Goal: Task Accomplishment & Management: Complete application form

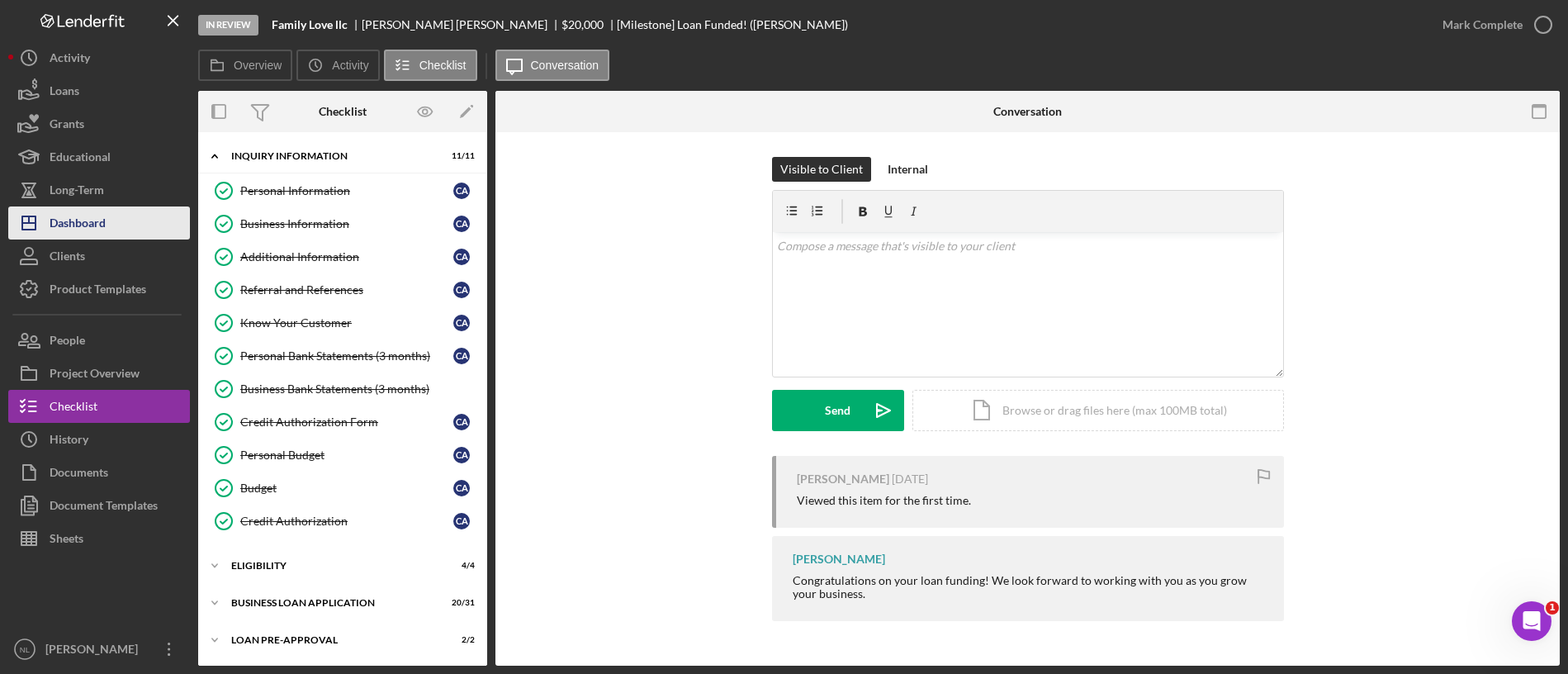
click at [100, 214] on div "Dashboard" at bounding box center [77, 225] width 56 height 37
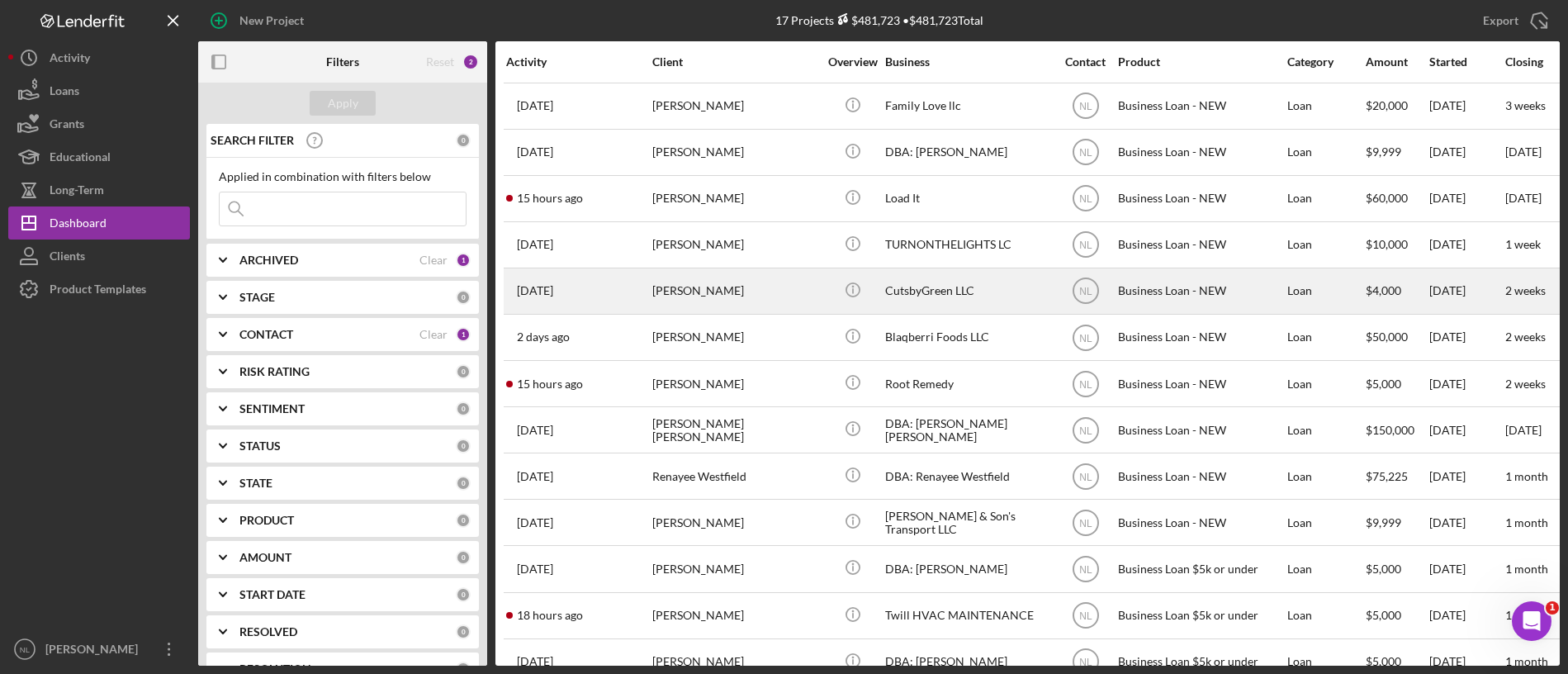
scroll to position [232, 0]
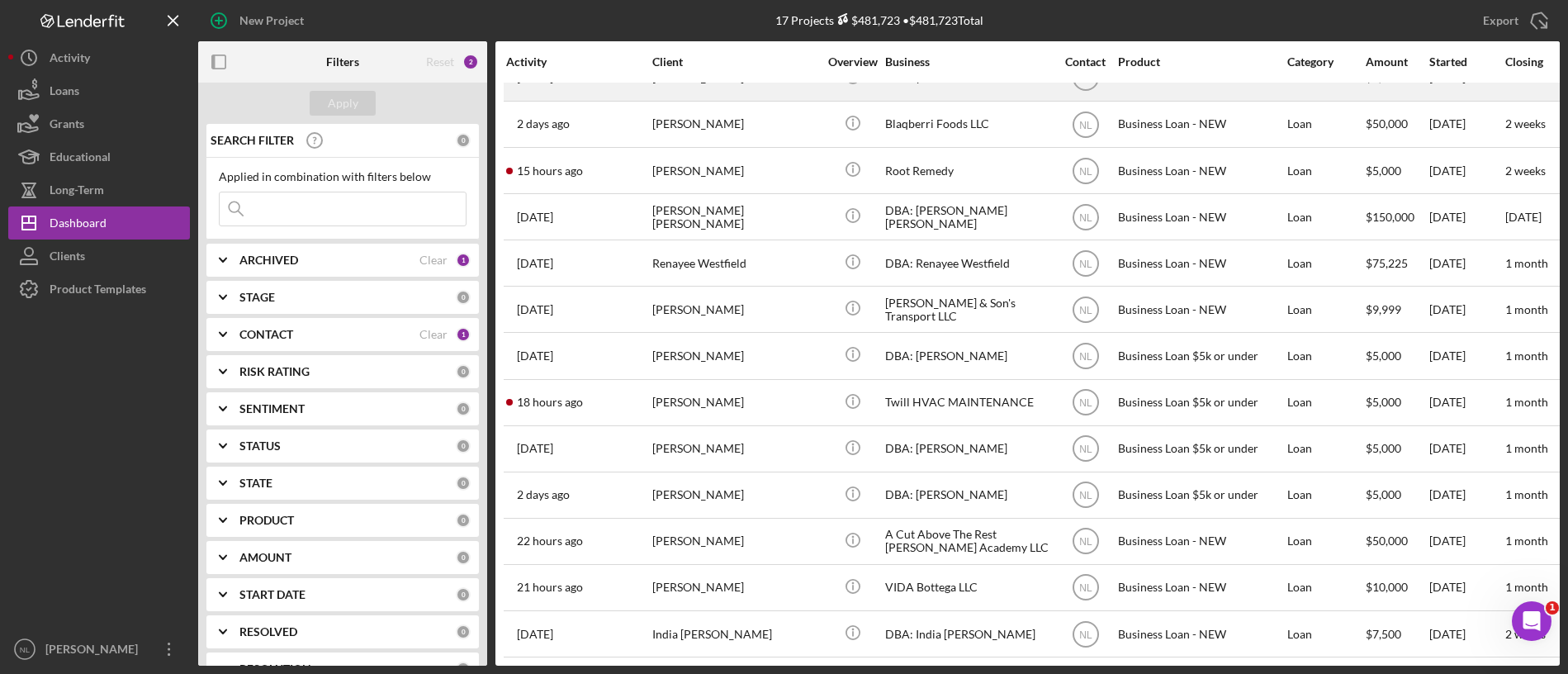
click at [792, 288] on div "[PERSON_NAME]" at bounding box center [735, 309] width 165 height 43
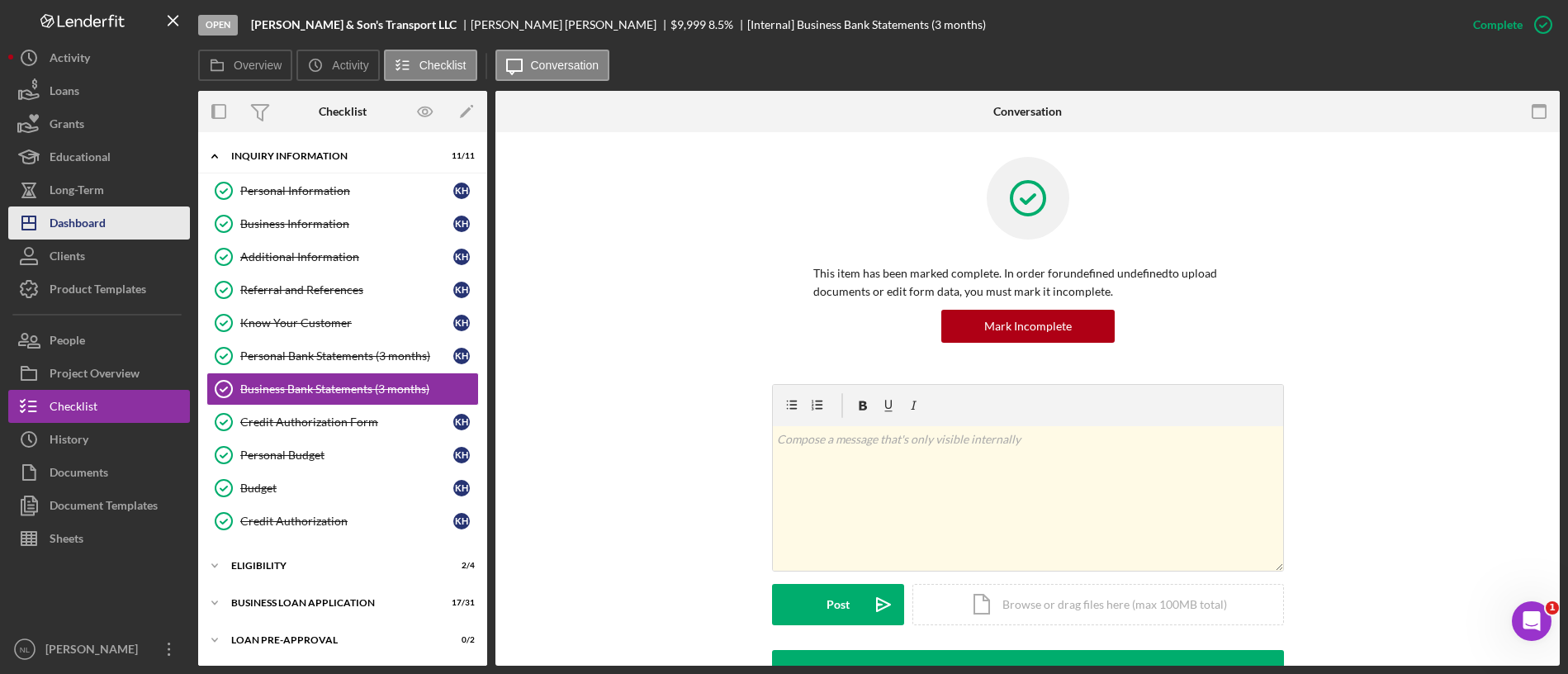
click at [161, 230] on button "Icon/Dashboard Dashboard" at bounding box center [99, 223] width 182 height 33
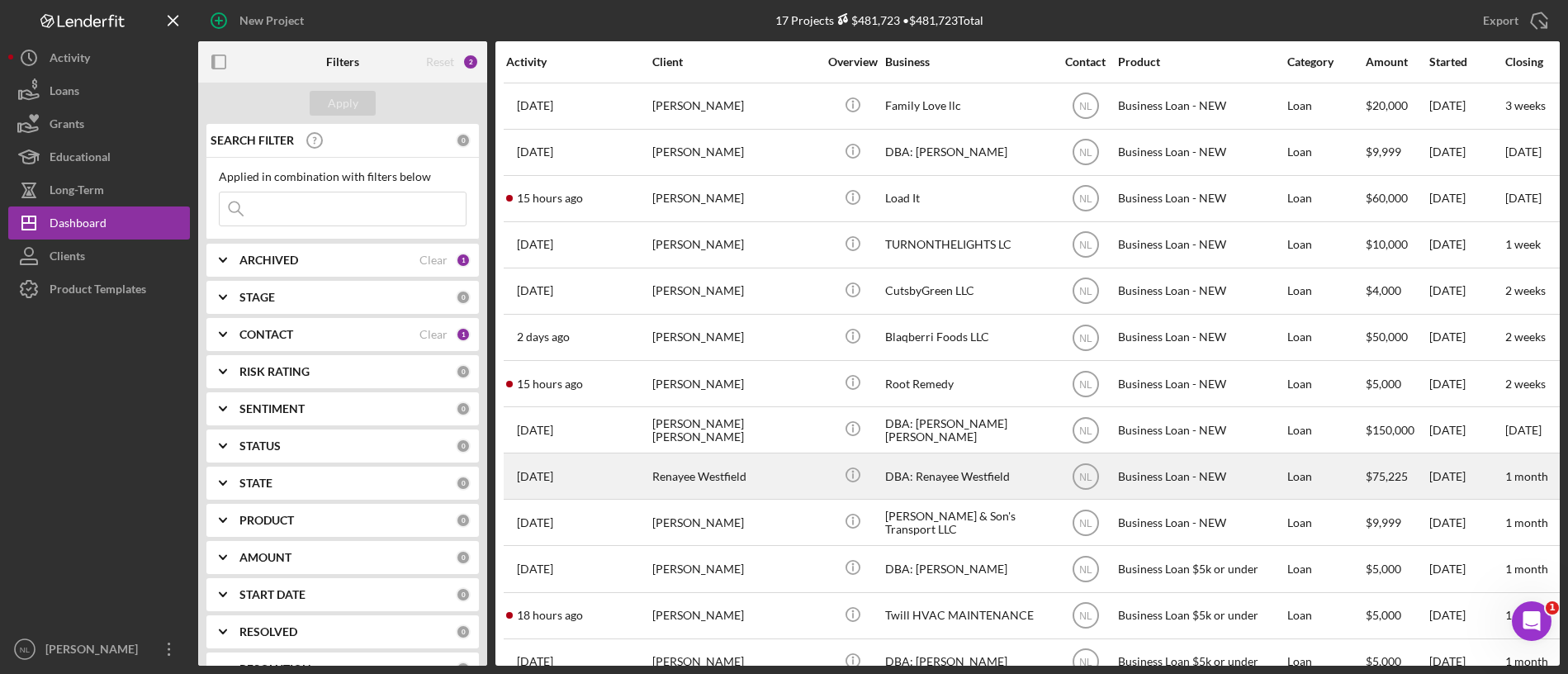
click at [683, 478] on div "Renayee Westfield" at bounding box center [735, 475] width 165 height 43
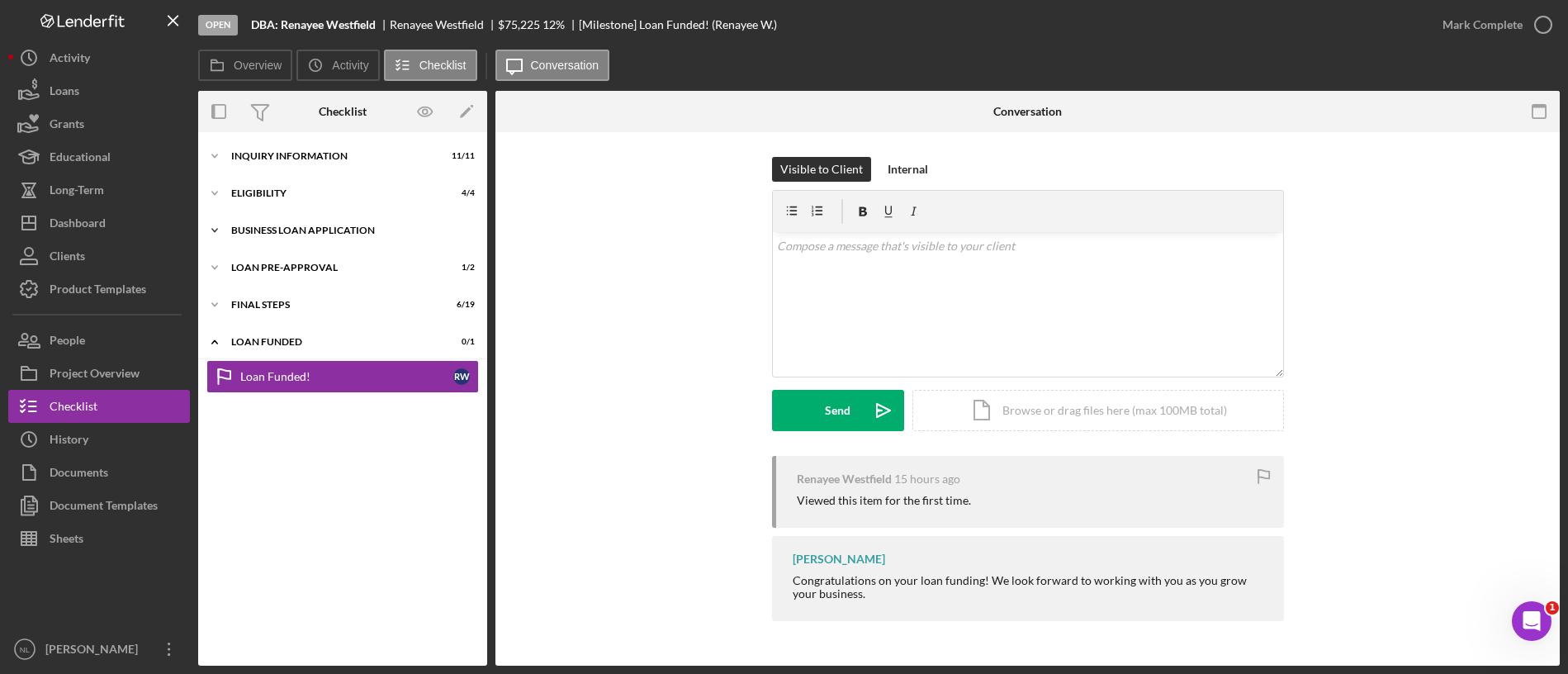
click at [288, 235] on div "BUSINESS LOAN APPLICATION" at bounding box center [350, 231] width 236 height 10
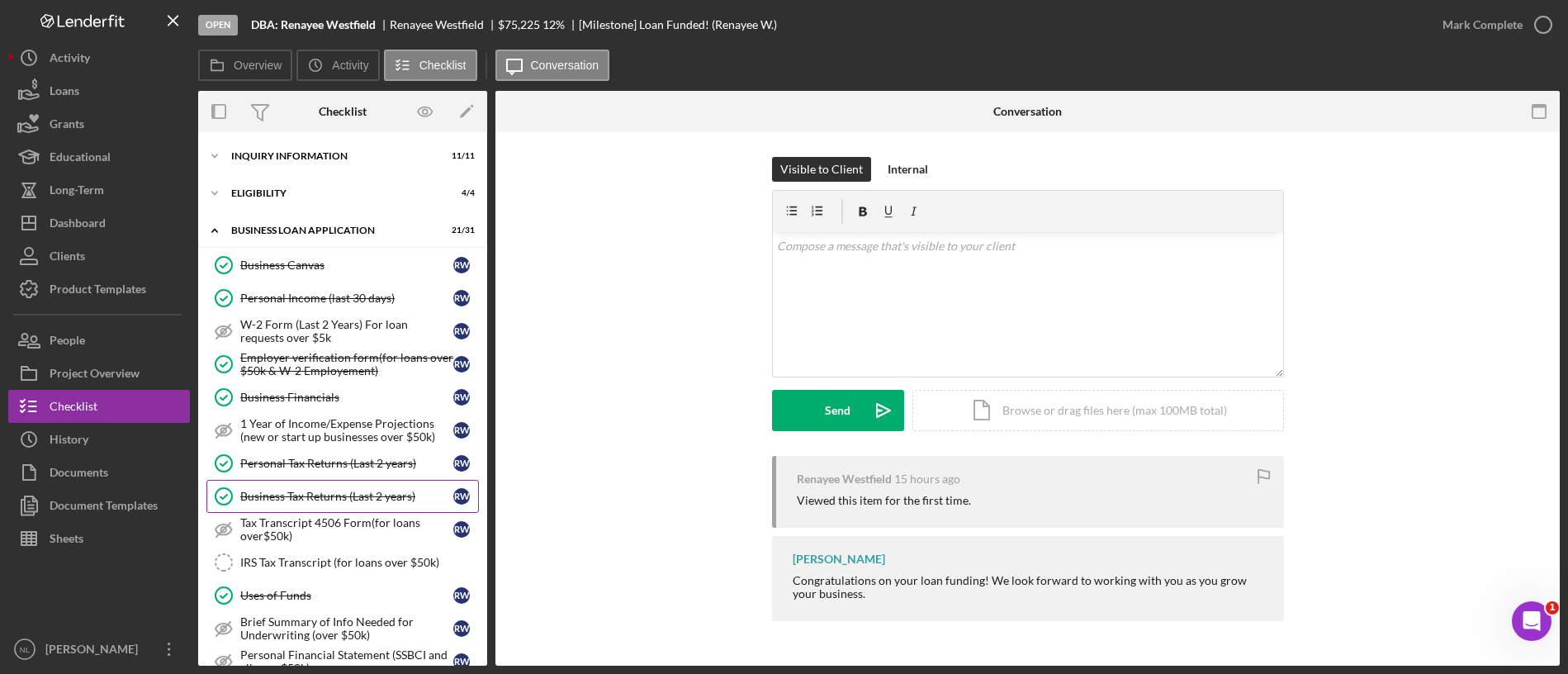
scroll to position [184, 0]
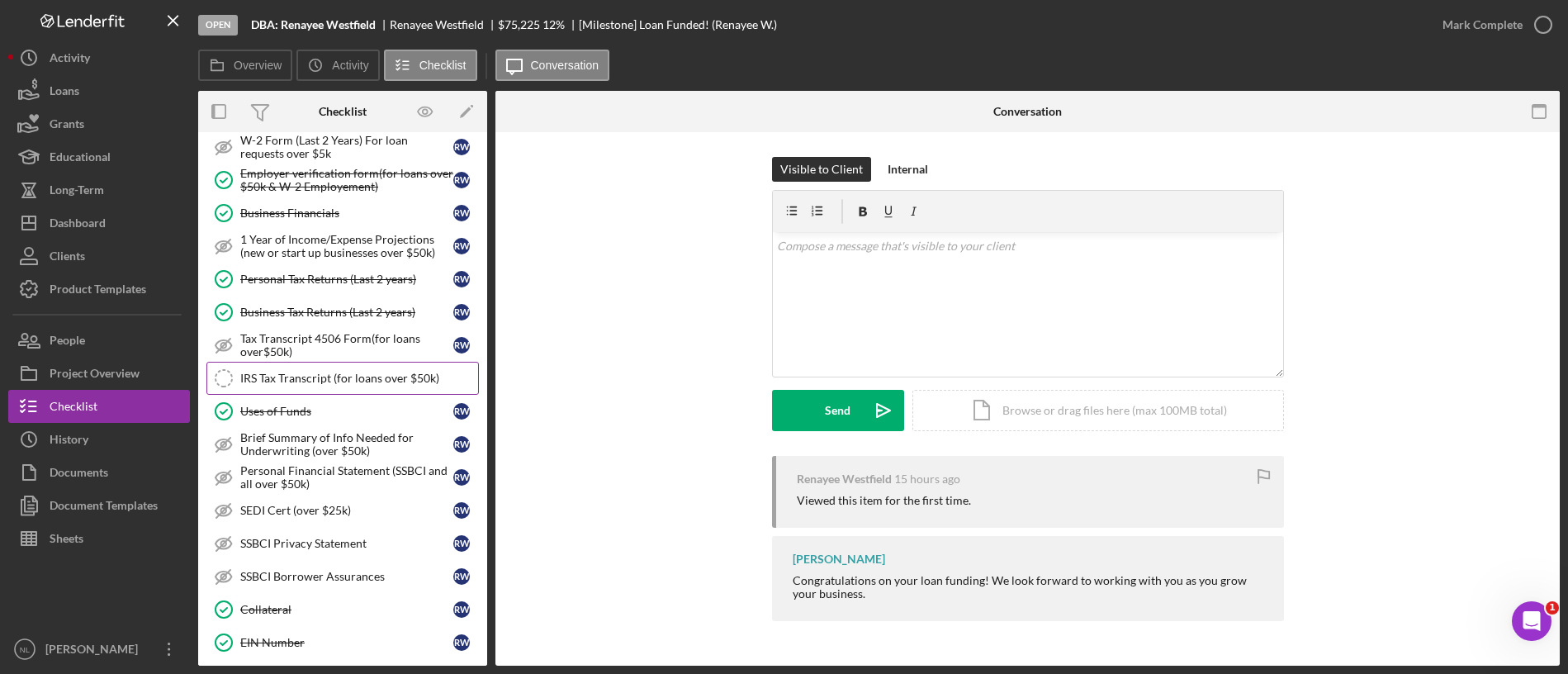
click at [355, 372] on div "IRS Tax Transcript (for loans over $50k)" at bounding box center [359, 379] width 238 height 14
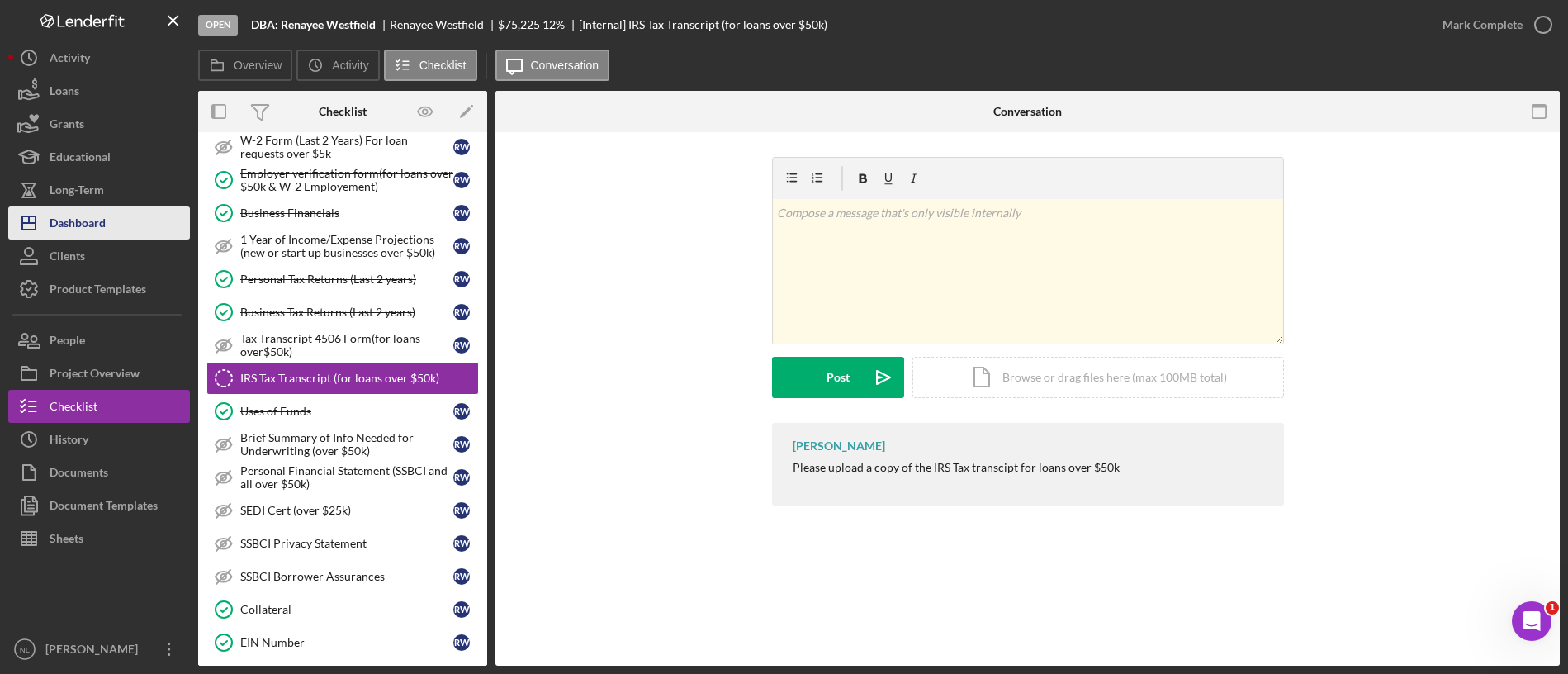
click at [140, 211] on button "Icon/Dashboard Dashboard" at bounding box center [99, 223] width 182 height 33
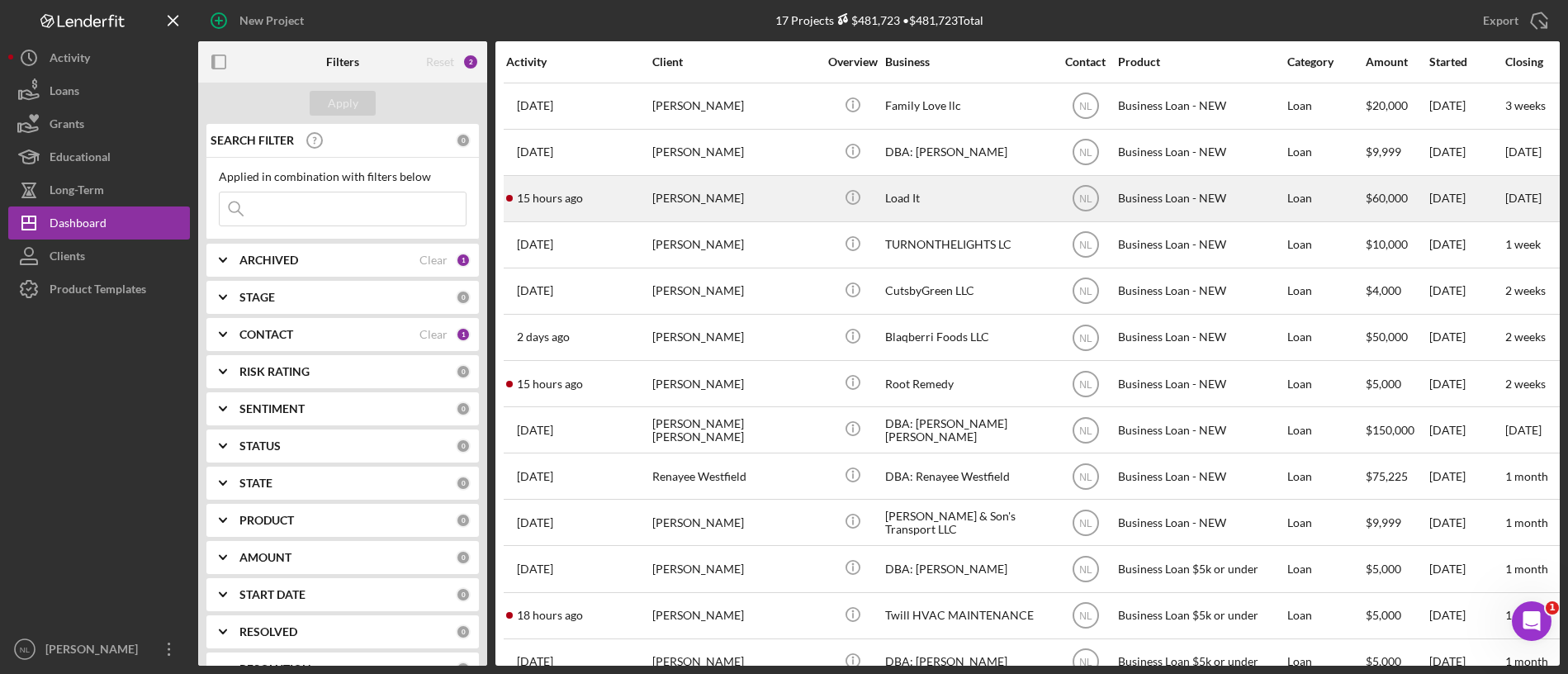
click at [723, 191] on div "[PERSON_NAME]" at bounding box center [735, 198] width 165 height 43
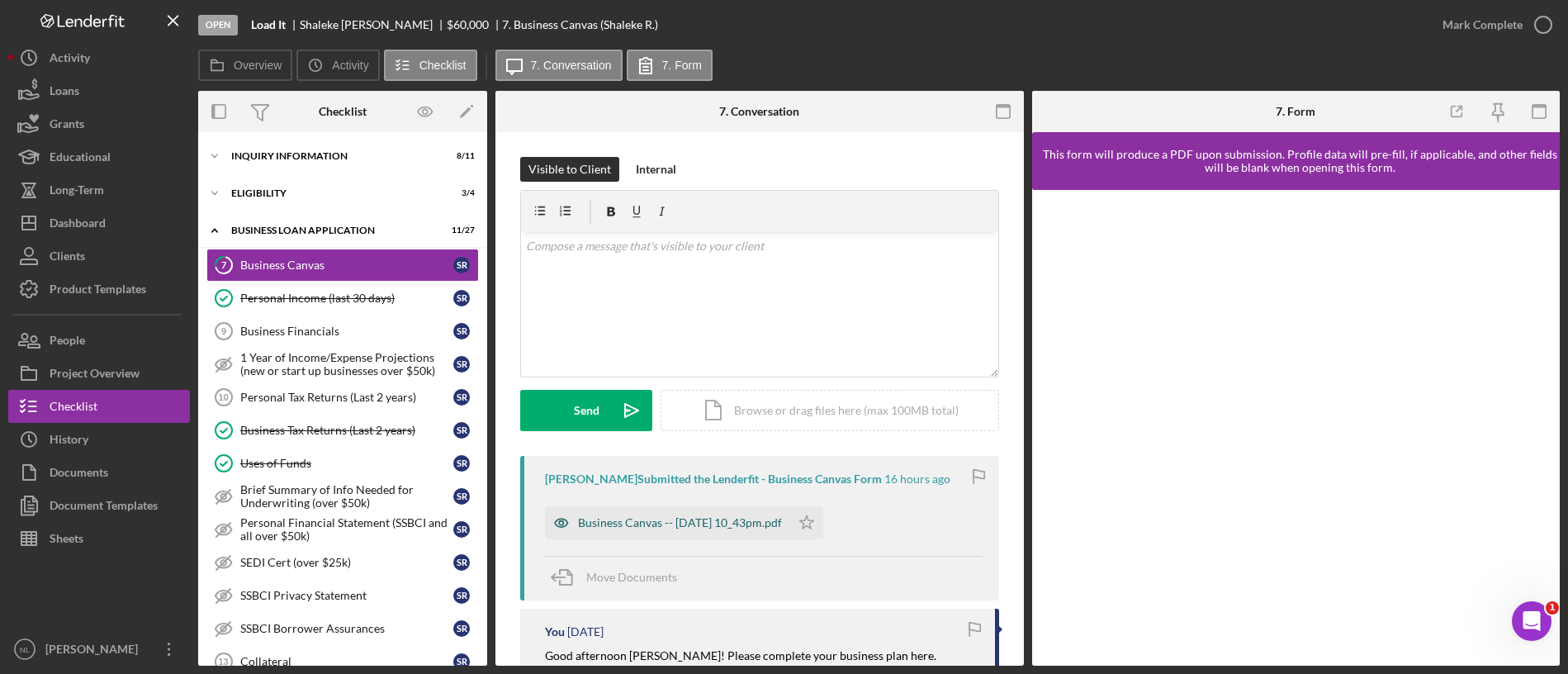
click at [735, 537] on div "Business Canvas -- [DATE] 10_43pm.pdf" at bounding box center [668, 522] width 245 height 33
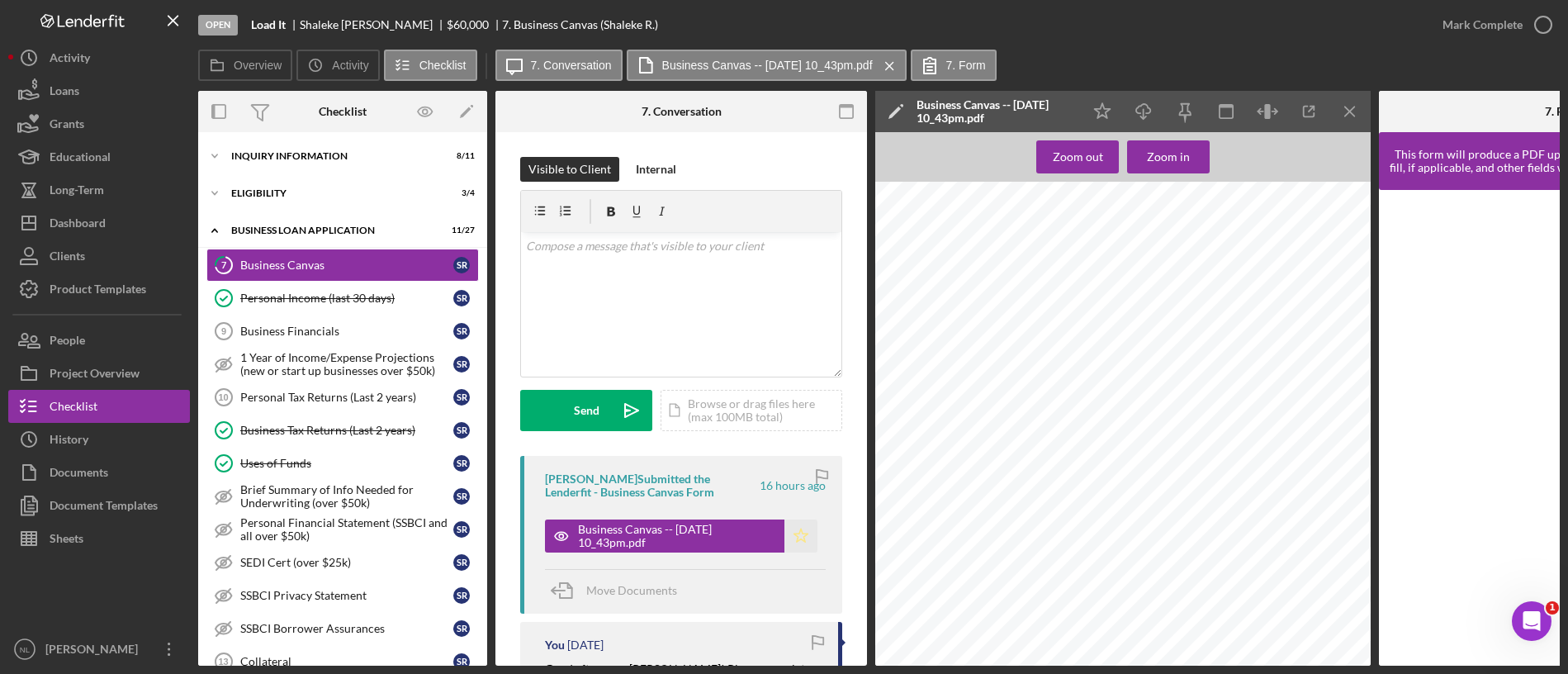
click at [785, 546] on icon "Icon/Star" at bounding box center [801, 536] width 33 height 33
click at [1362, 100] on icon "Icon/Menu Close" at bounding box center [1351, 112] width 37 height 37
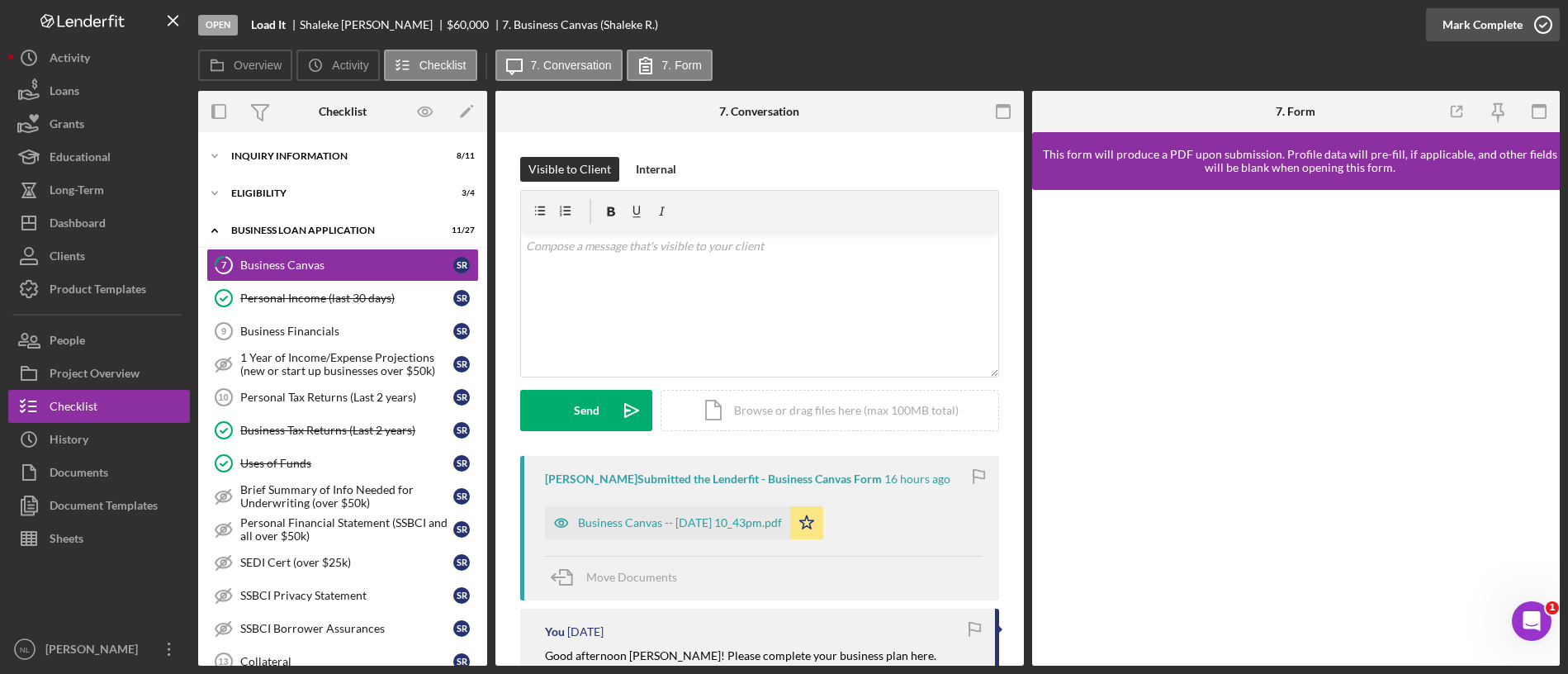
click at [1460, 25] on div "Mark Complete" at bounding box center [1482, 25] width 80 height 33
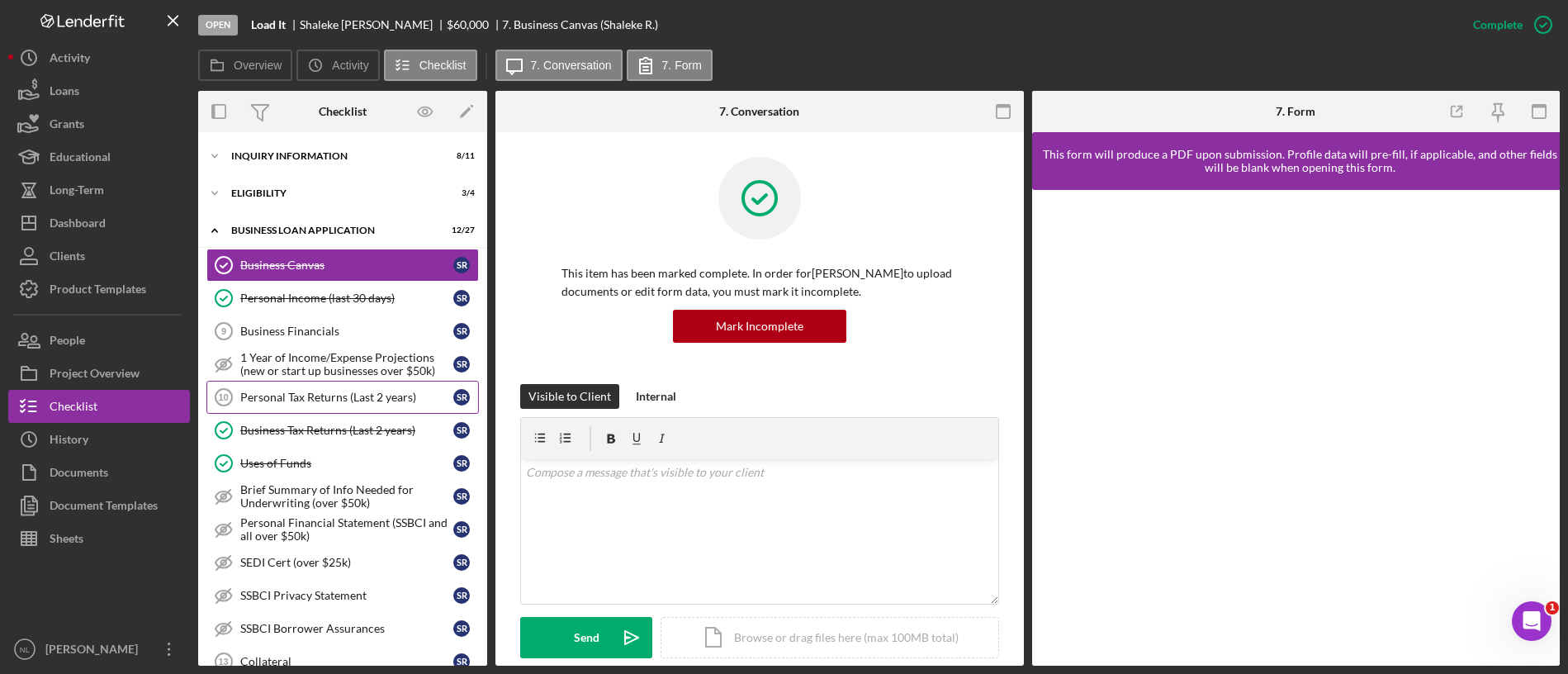
click at [240, 391] on div "Personal Tax Returns (Last 2 years)" at bounding box center [347, 398] width 213 height 14
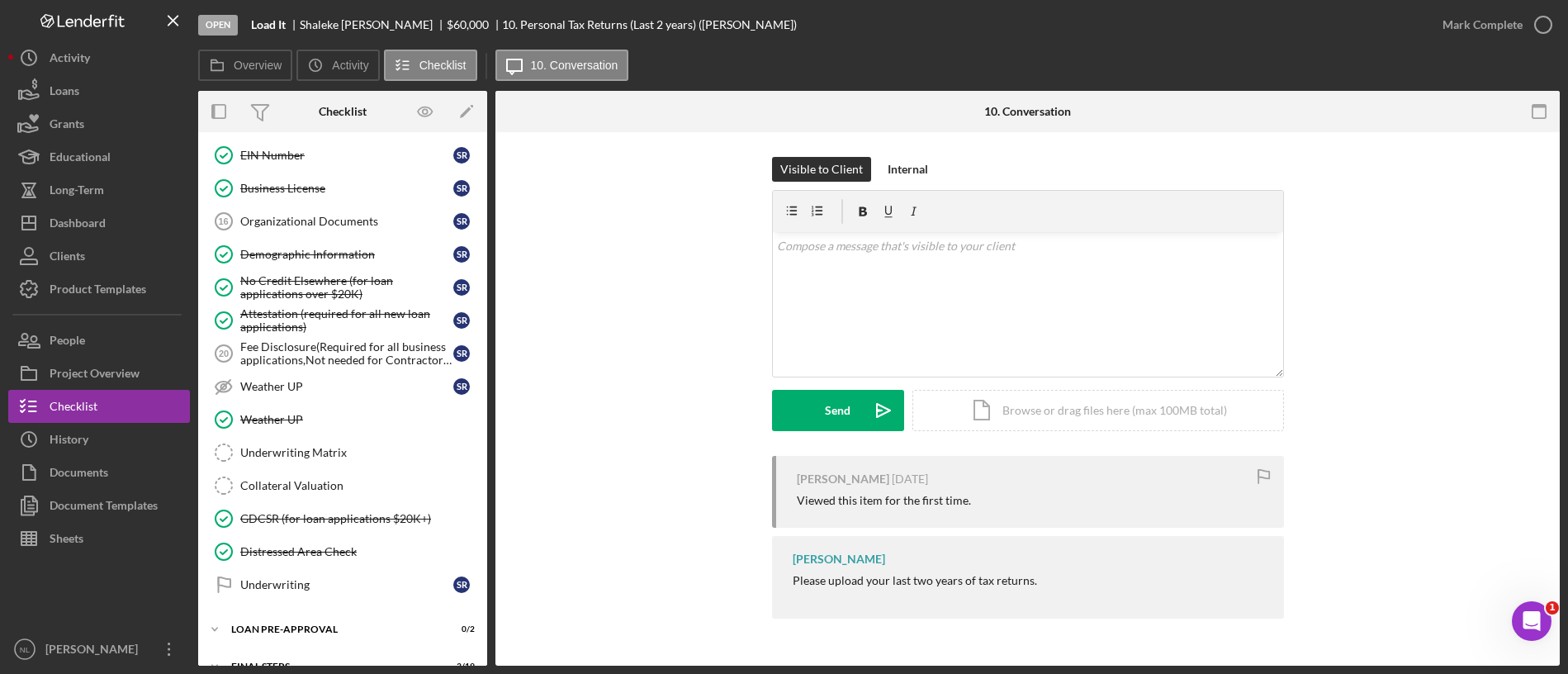
scroll to position [603, 0]
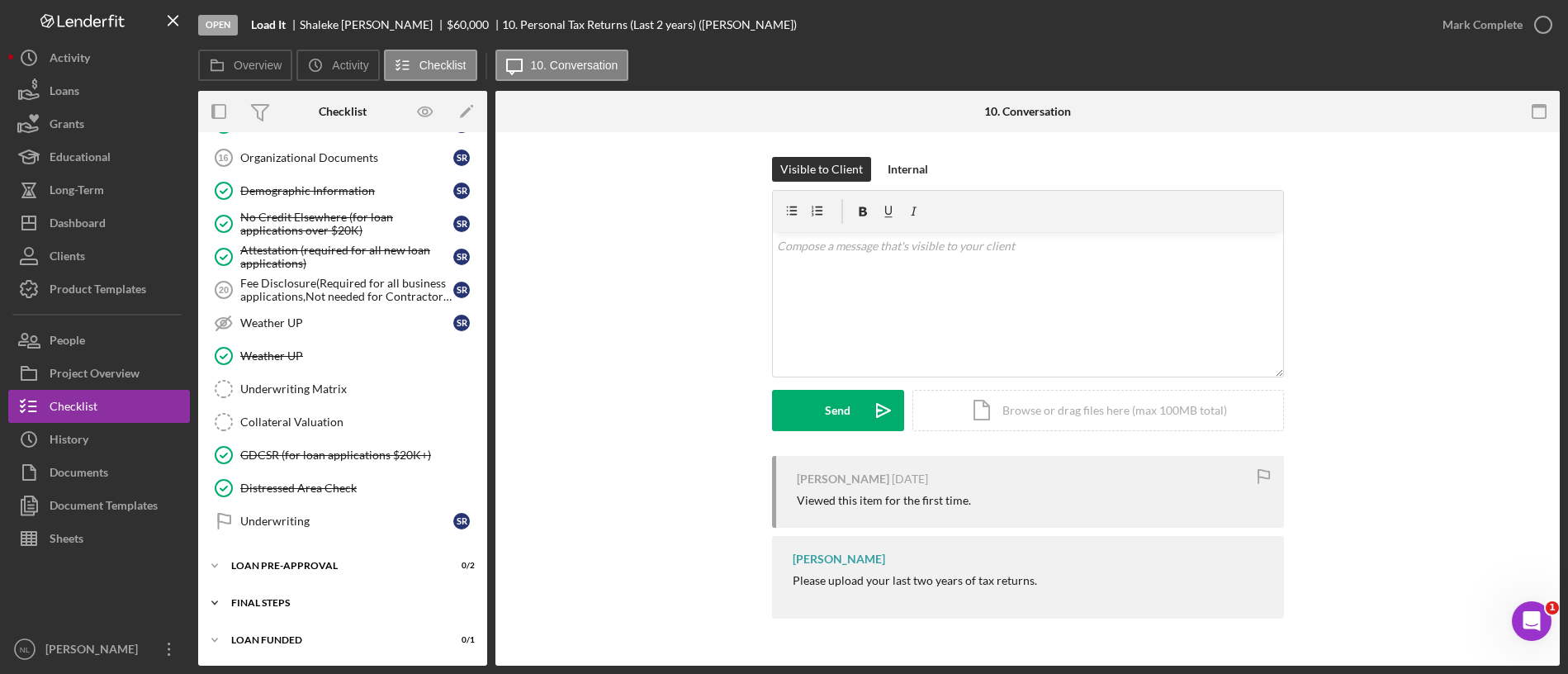
click at [328, 595] on div "Icon/Expander FINAL STEPS 3 / 19" at bounding box center [342, 603] width 289 height 33
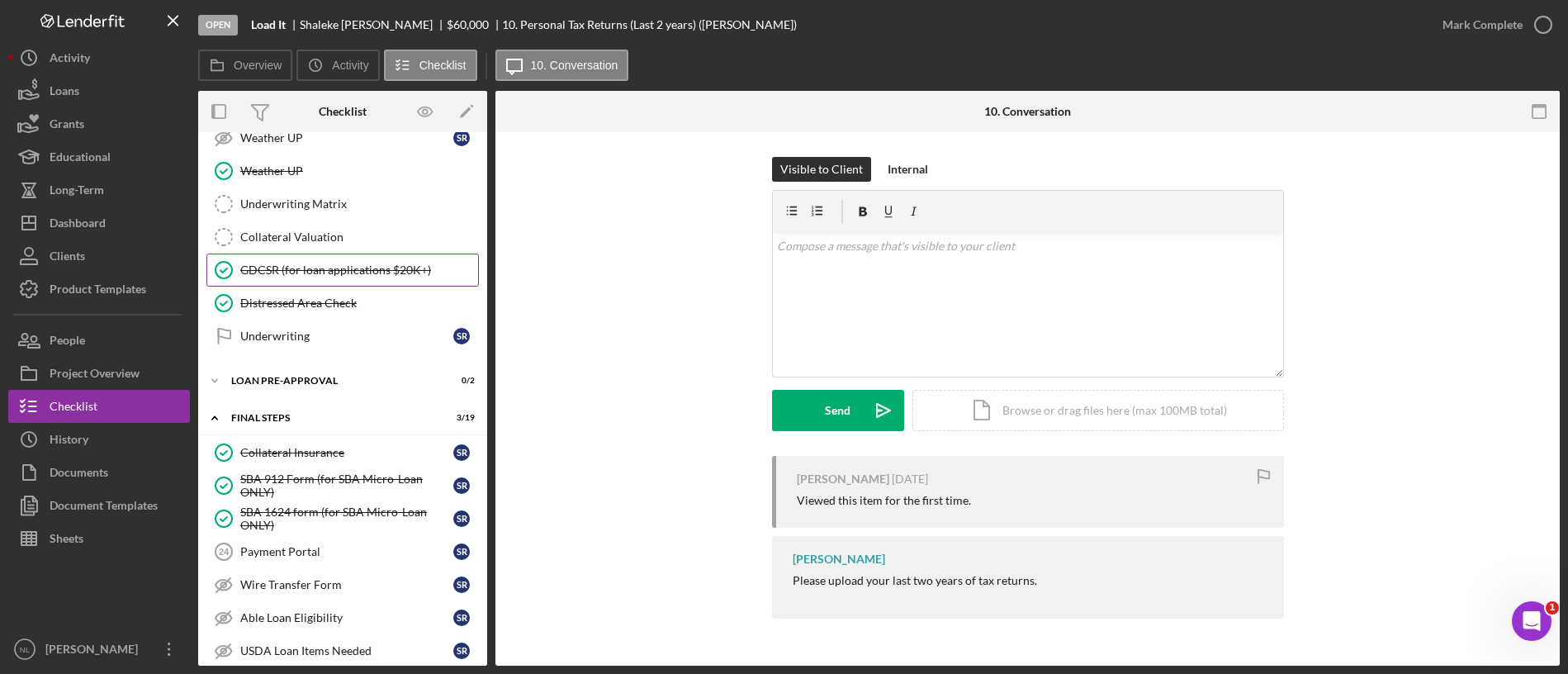
scroll to position [0, 0]
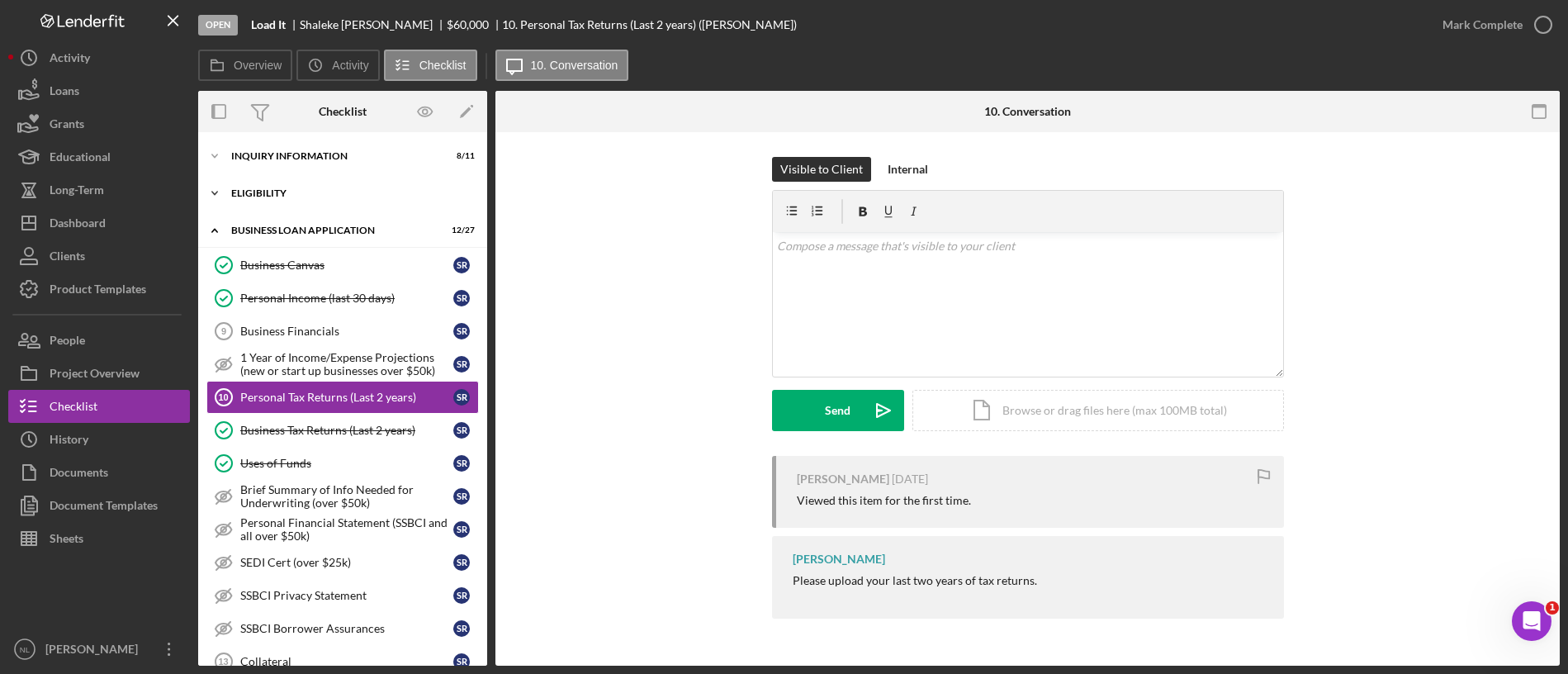
click at [259, 193] on div "ELIGIBILITY" at bounding box center [350, 193] width 236 height 10
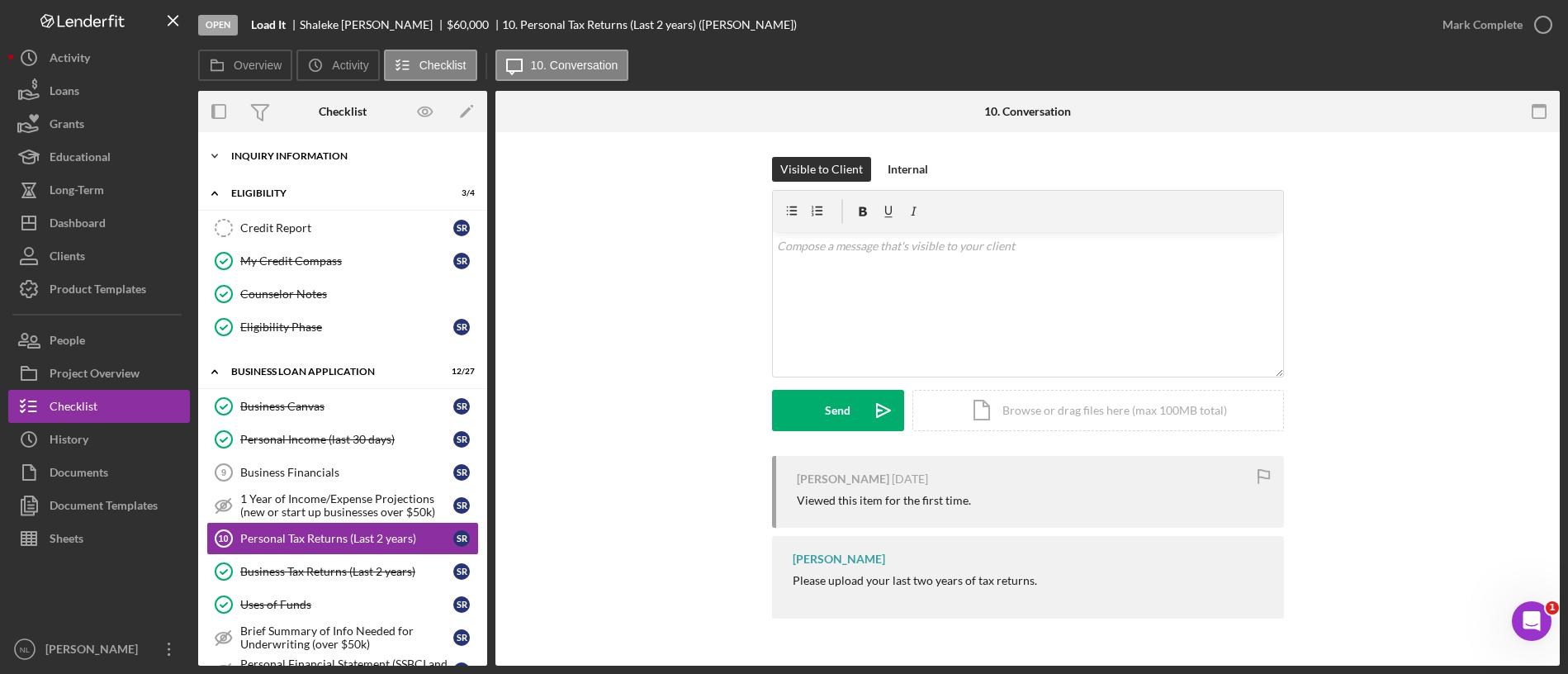
click at [266, 148] on div "Icon/Expander INQUIRY INFORMATION 8 / 11" at bounding box center [342, 156] width 289 height 33
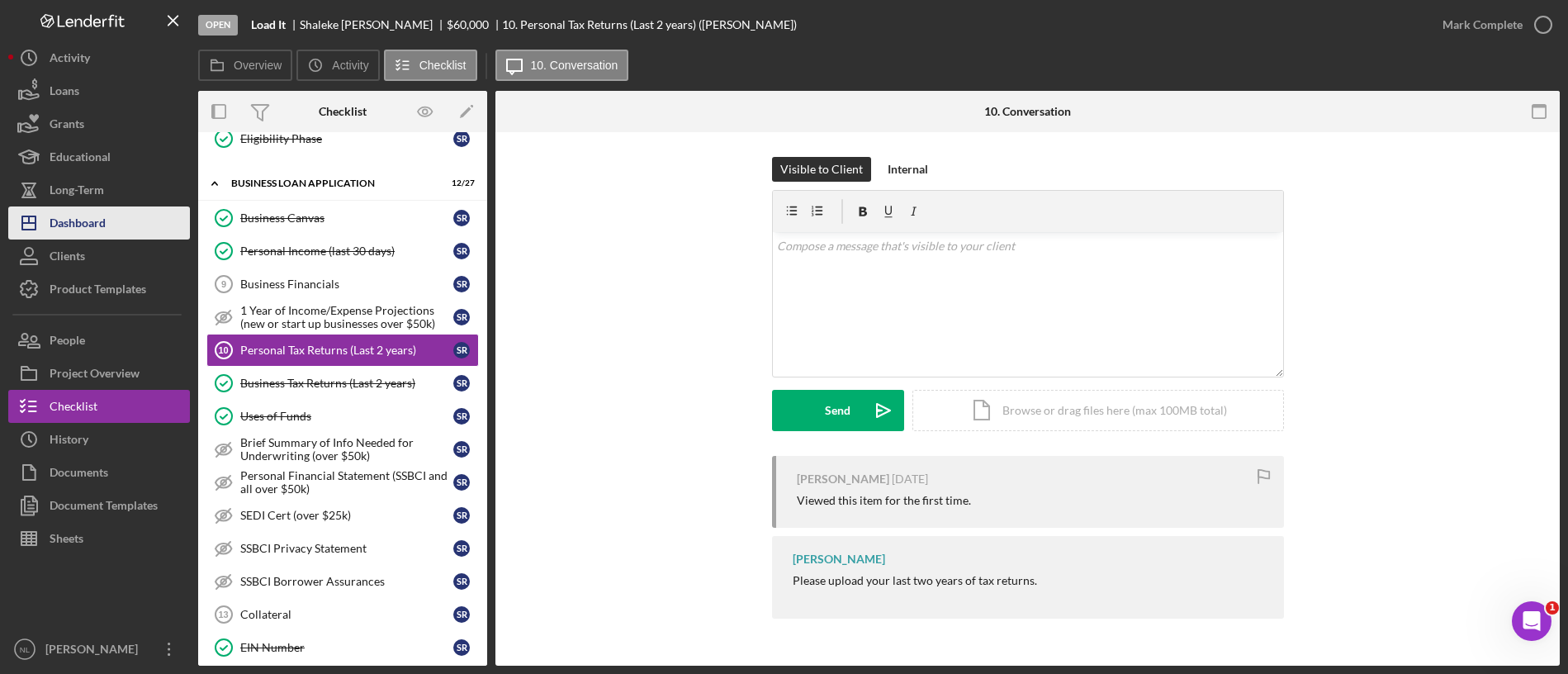
scroll to position [570, 0]
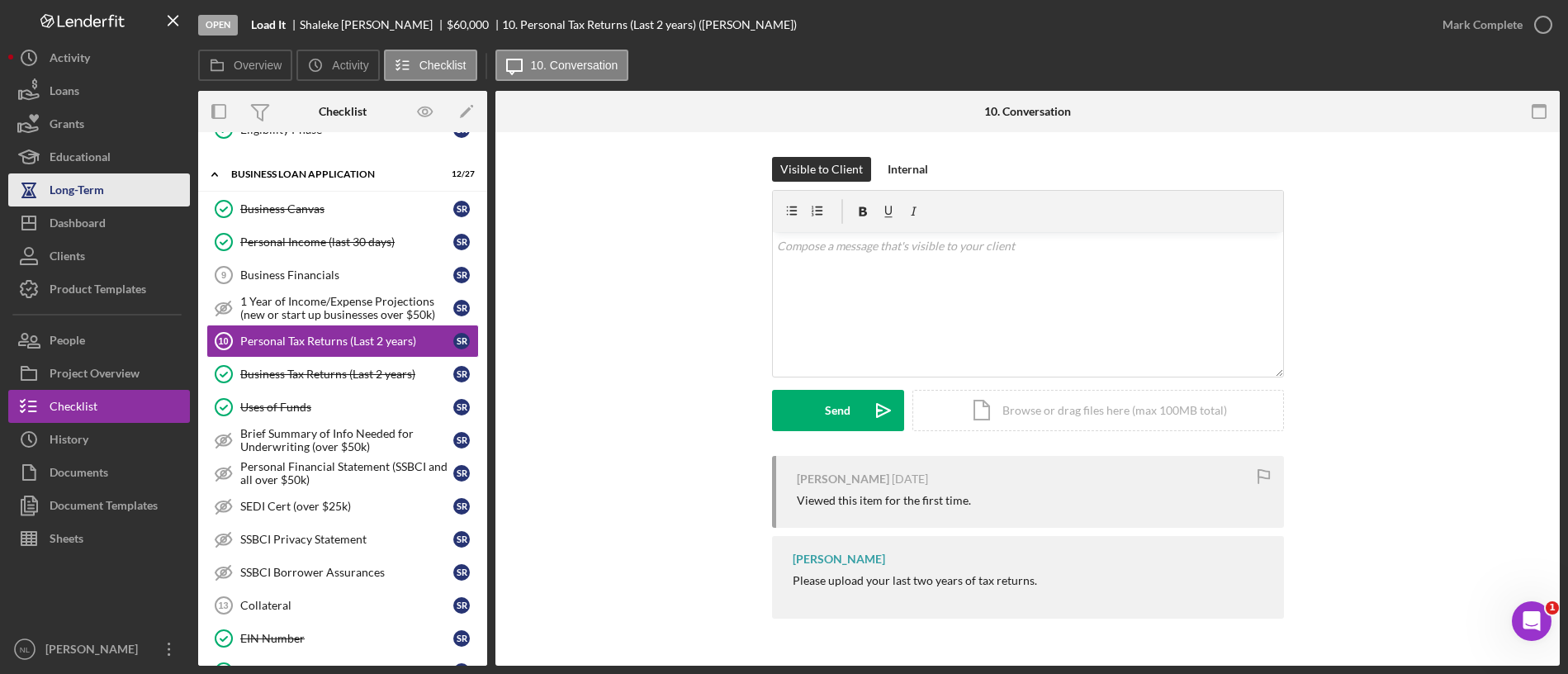
click at [105, 194] on button "Long-Term" at bounding box center [99, 190] width 182 height 33
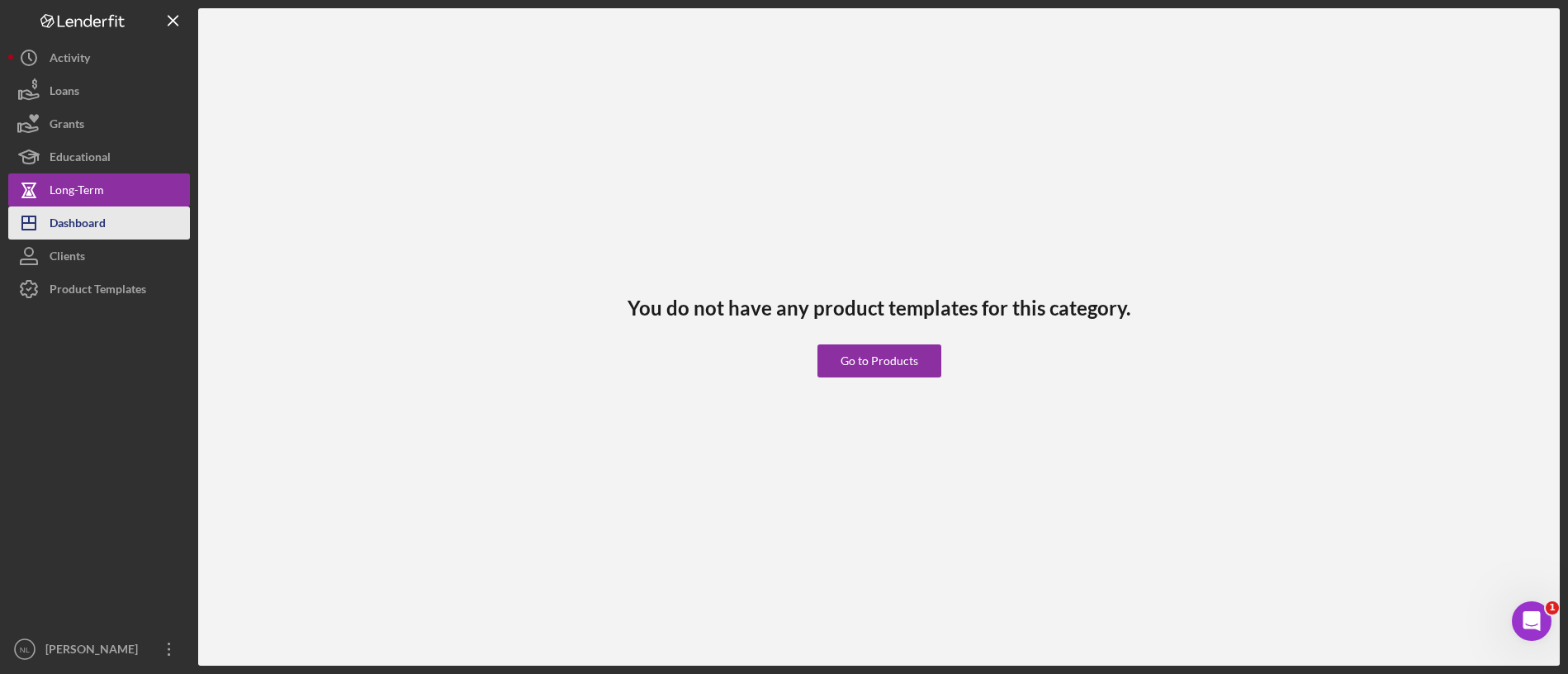
click at [94, 227] on div "Dashboard" at bounding box center [77, 225] width 56 height 37
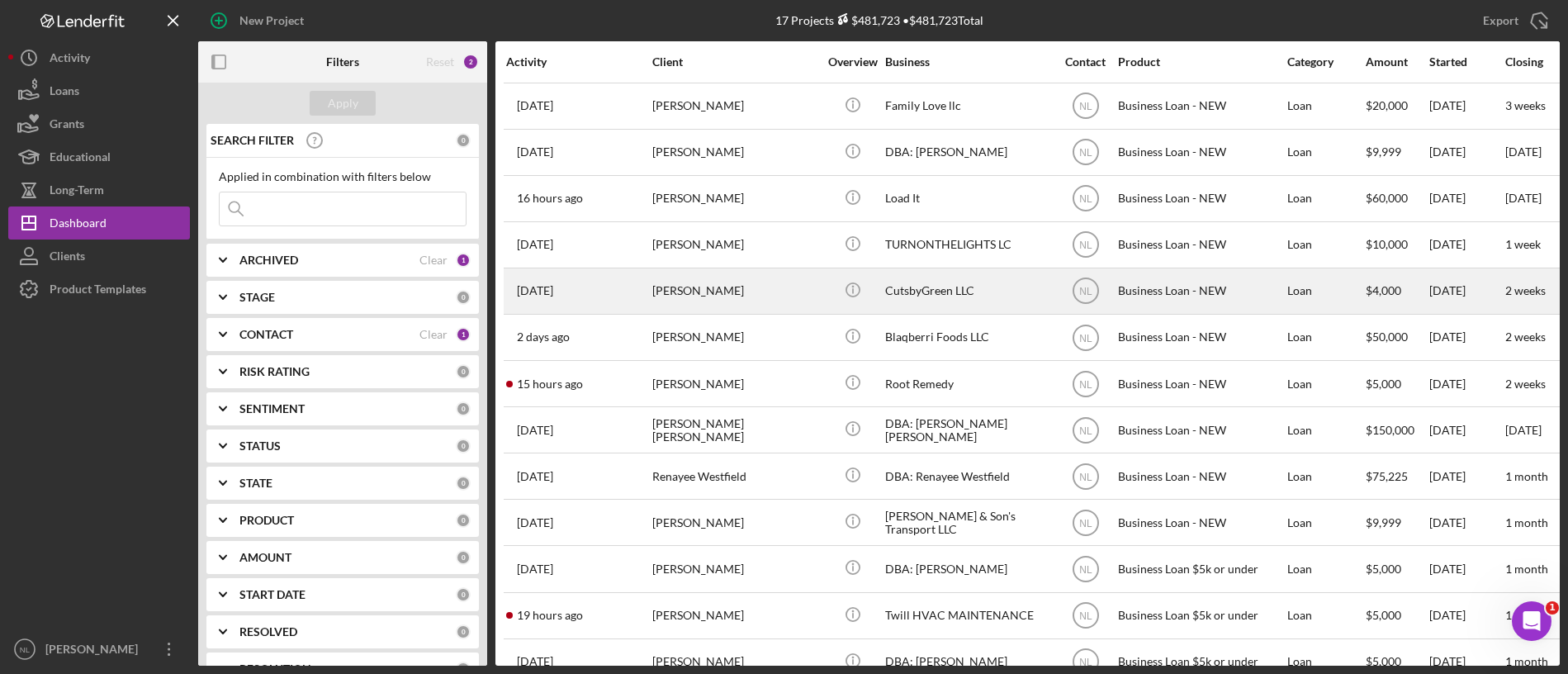
scroll to position [121, 0]
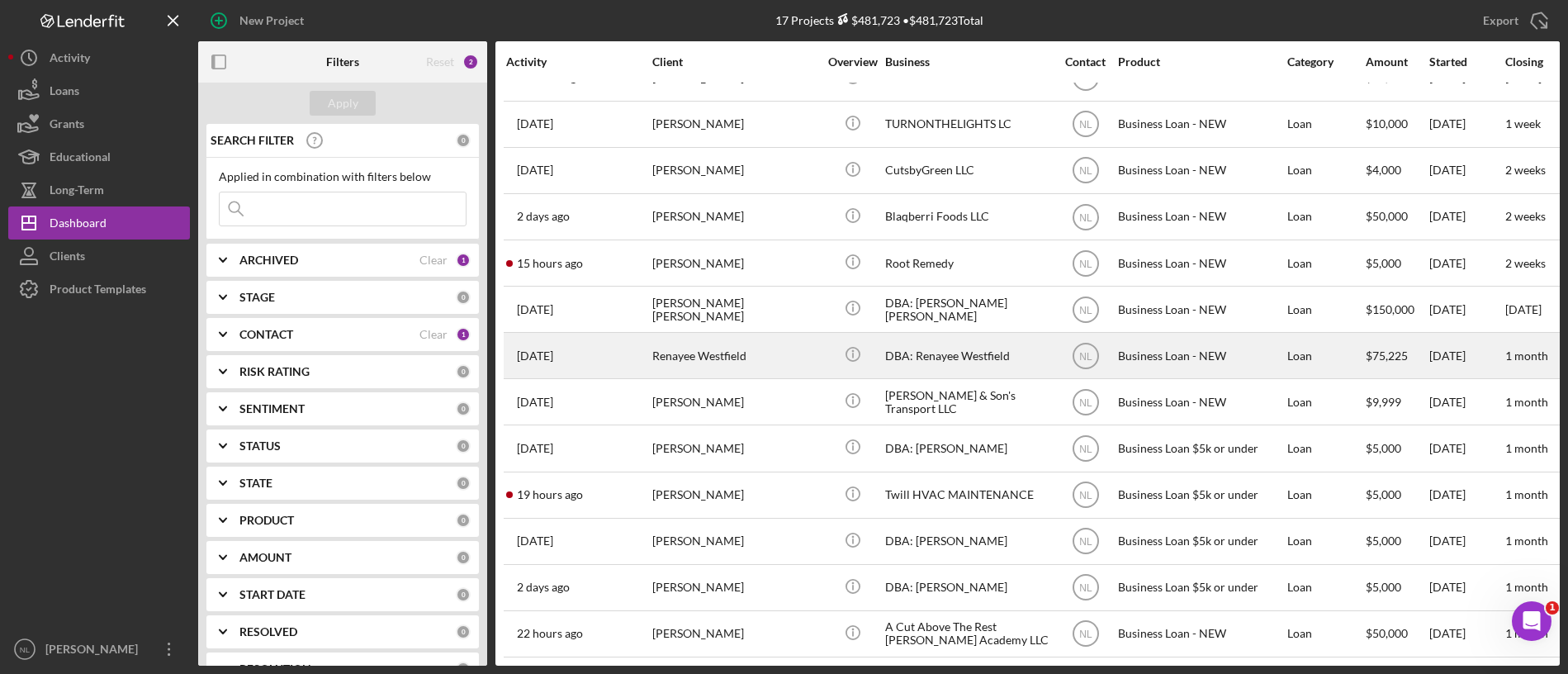
click at [702, 356] on div "Renayee Westfield" at bounding box center [735, 355] width 165 height 43
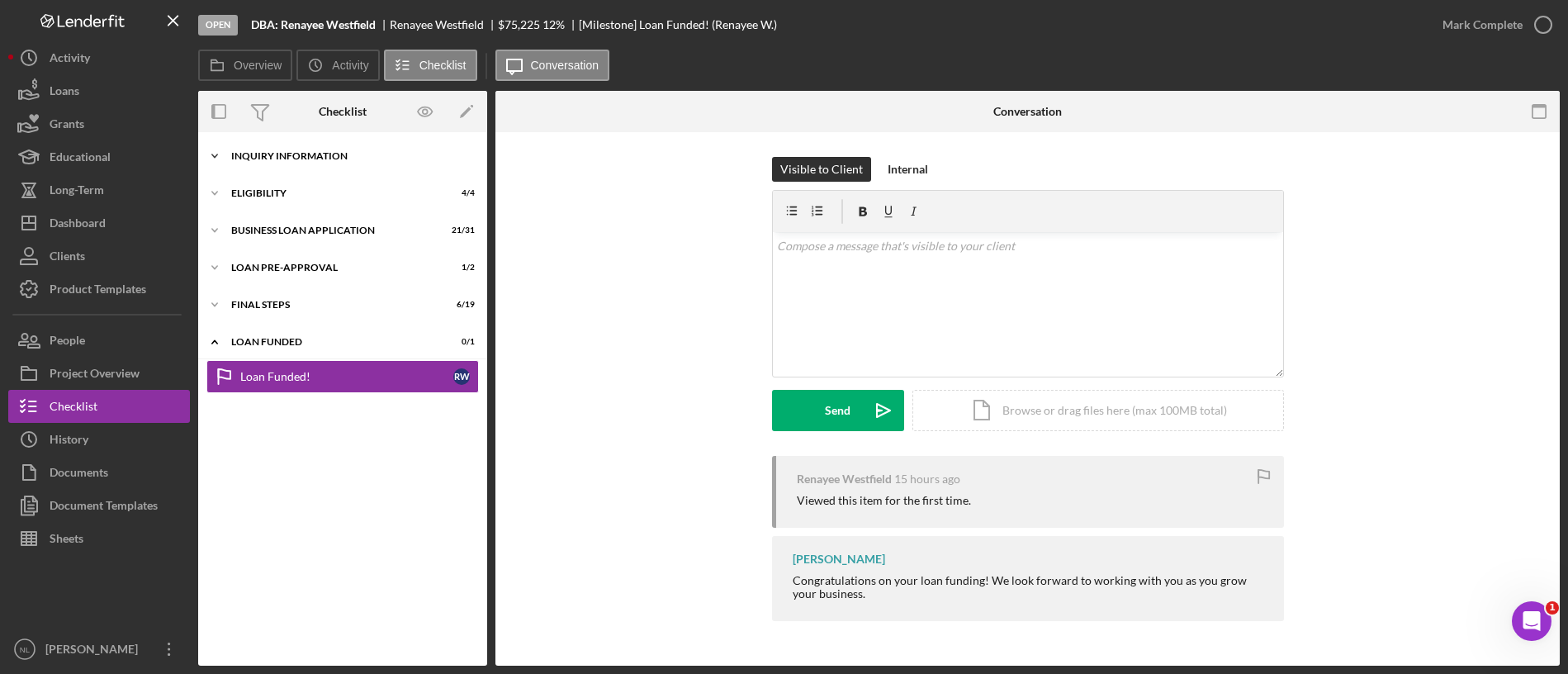
click at [245, 159] on div "INQUIRY INFORMATION" at bounding box center [350, 156] width 236 height 10
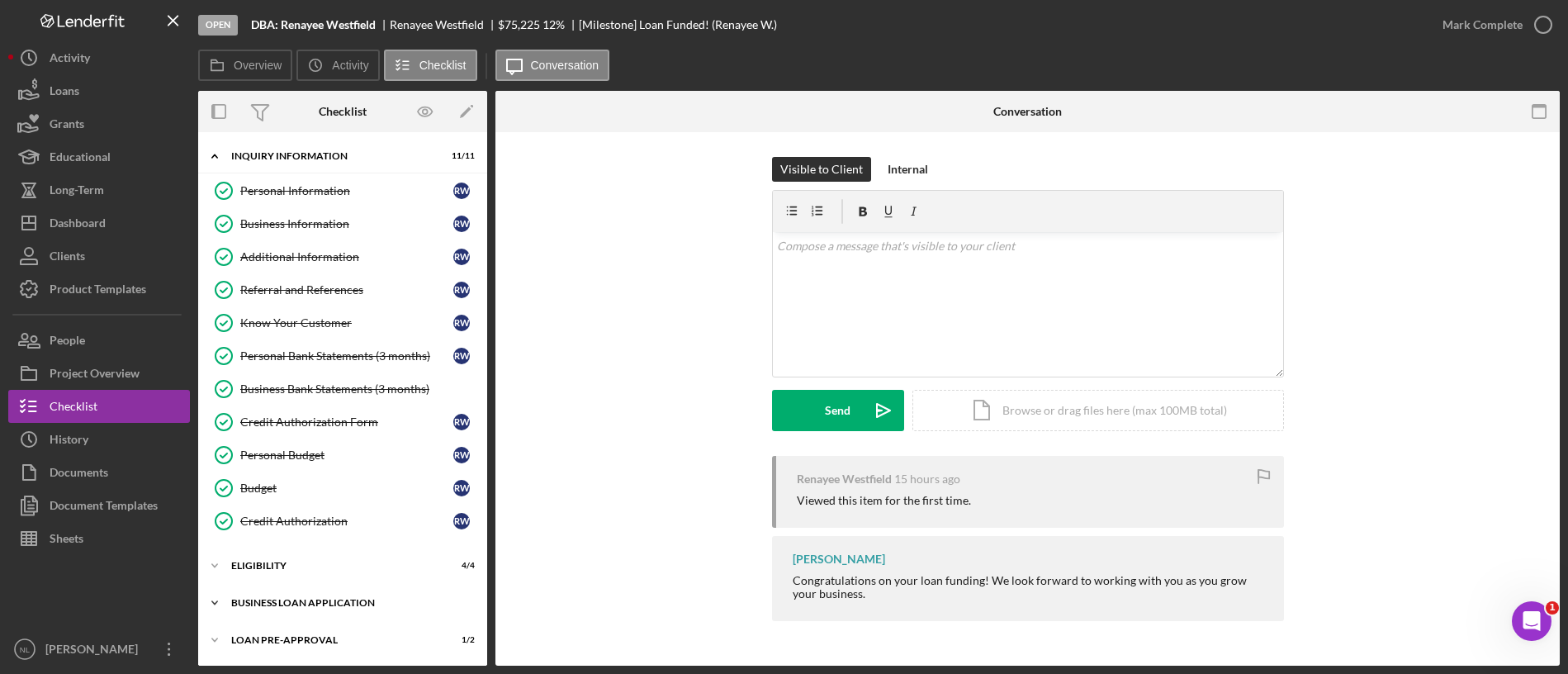
click at [300, 588] on div "Icon/Expander BUSINESS LOAN APPLICATION 21 / 31" at bounding box center [342, 603] width 289 height 33
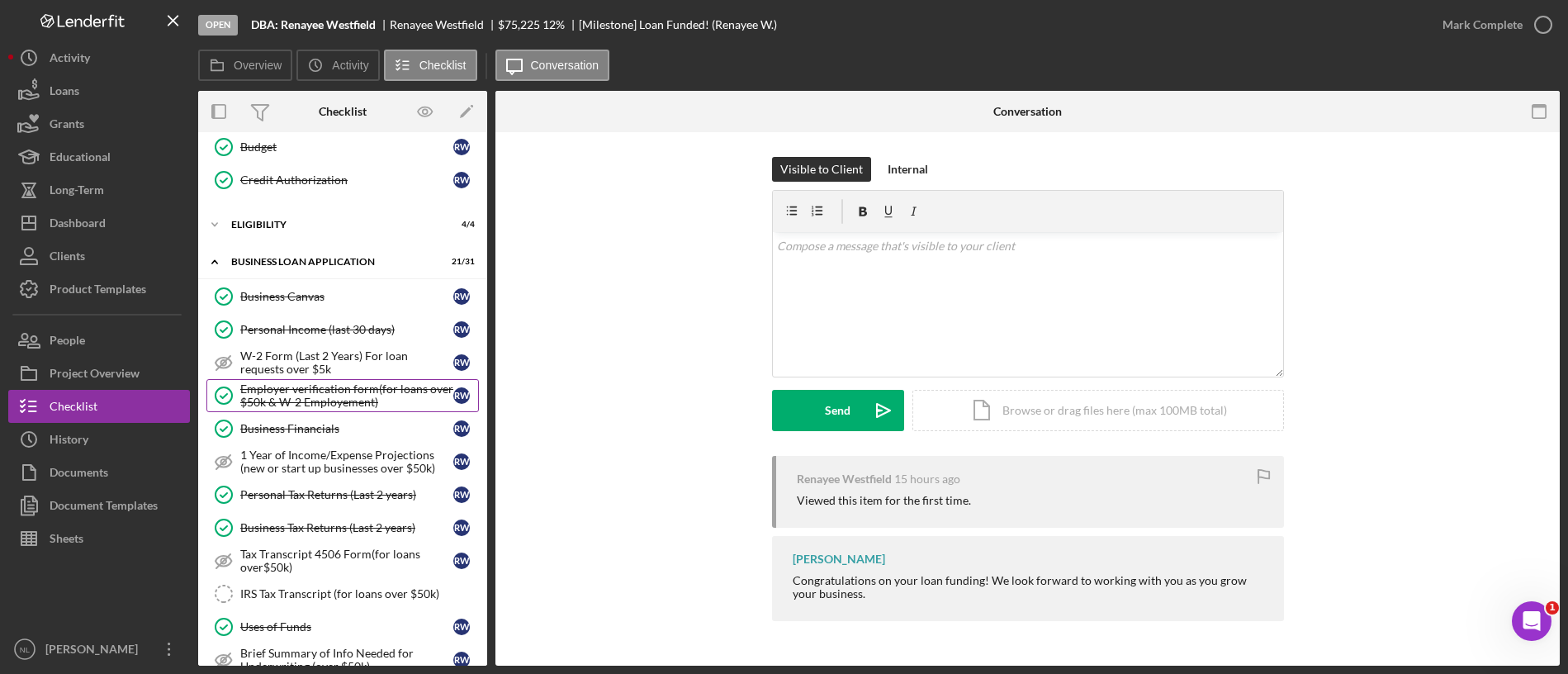
click at [336, 387] on div "Employer verification form(for loans over $50k & W-2 Employement)" at bounding box center [347, 395] width 213 height 26
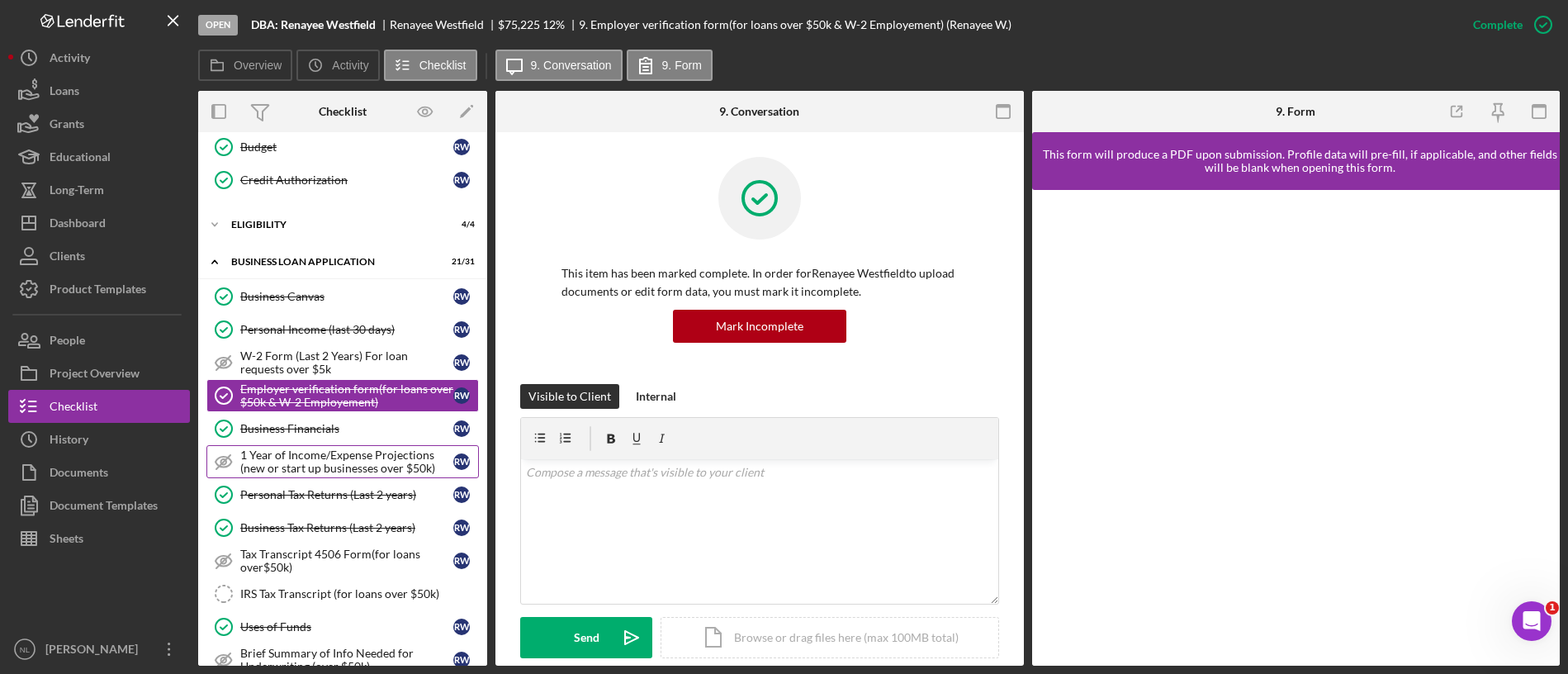
click at [340, 462] on div "1 Year of Income/Expense Projections (new or start up businesses over $50k)" at bounding box center [347, 462] width 213 height 26
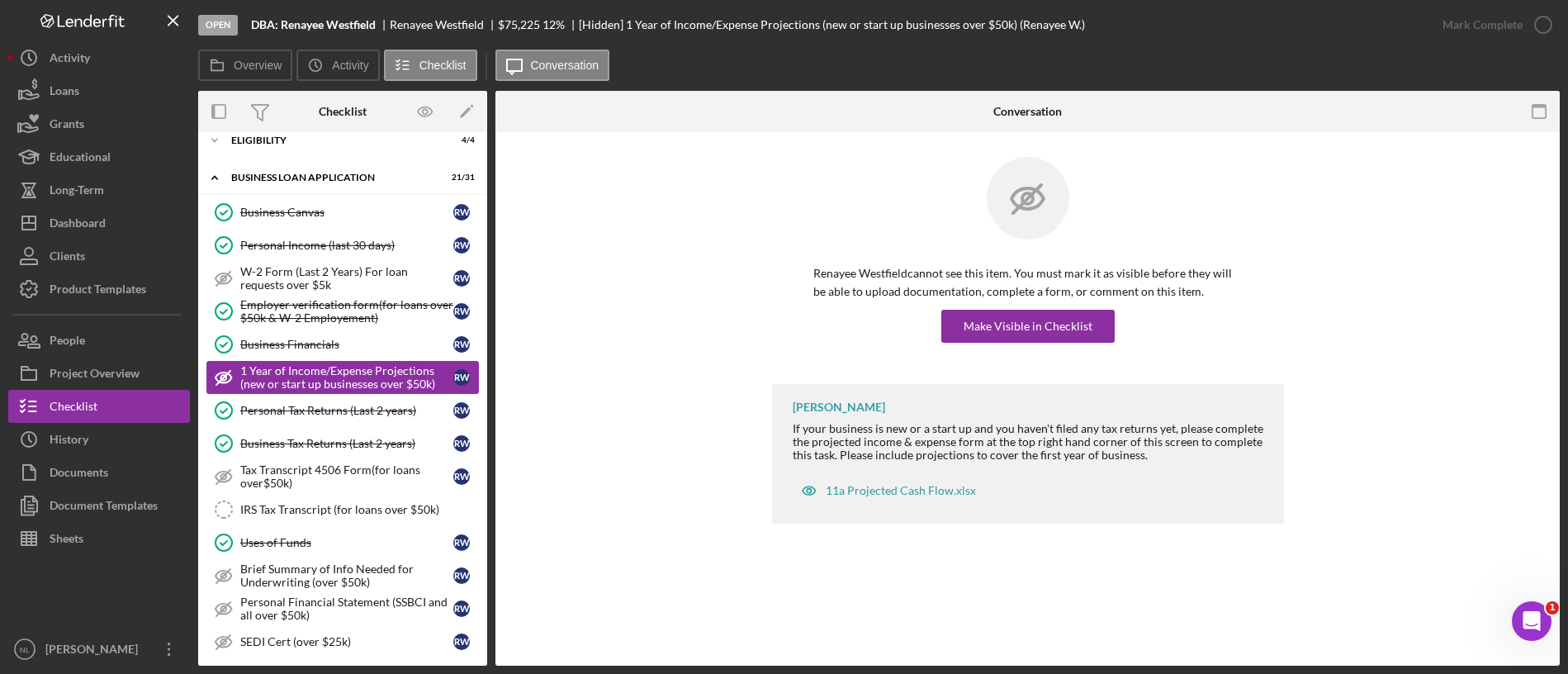
scroll to position [430, 0]
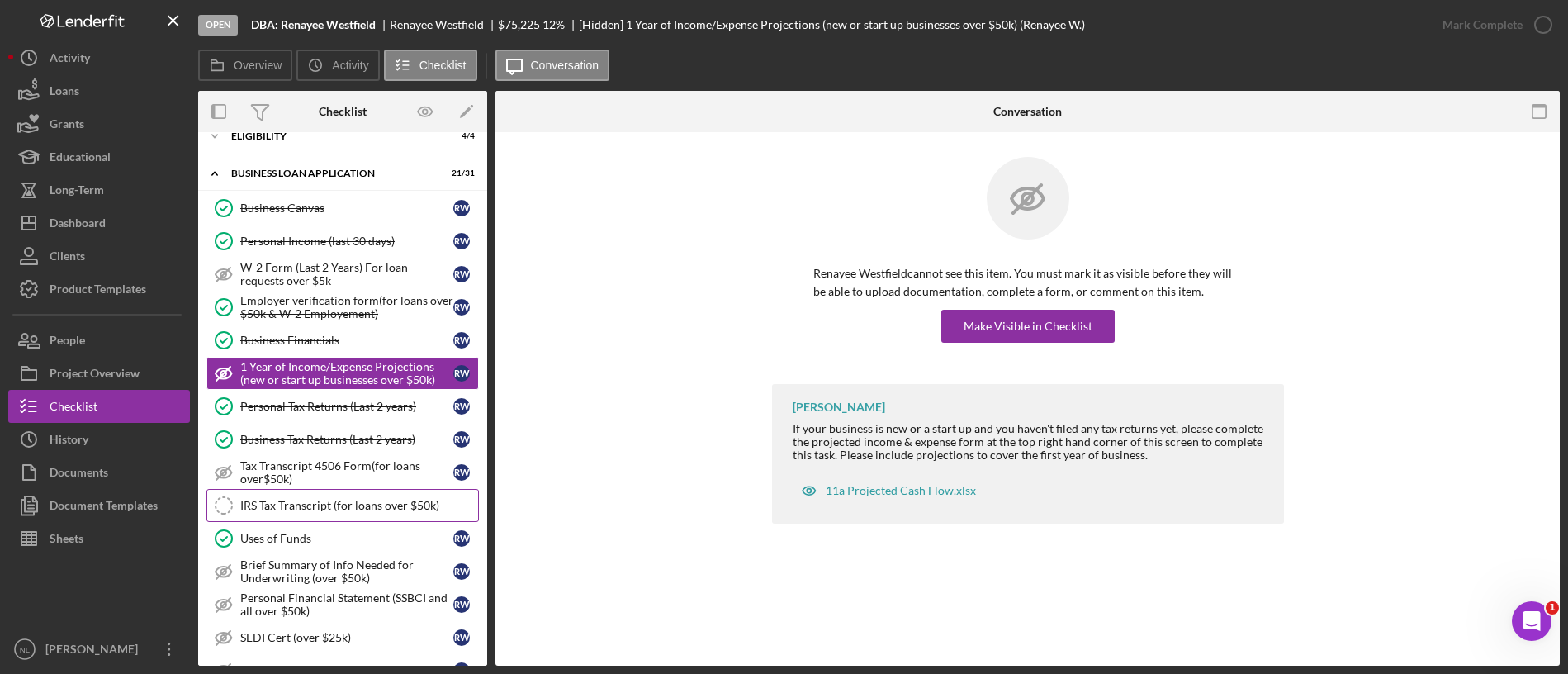
click at [394, 501] on div "IRS Tax Transcript (for loans over $50k)" at bounding box center [359, 506] width 238 height 14
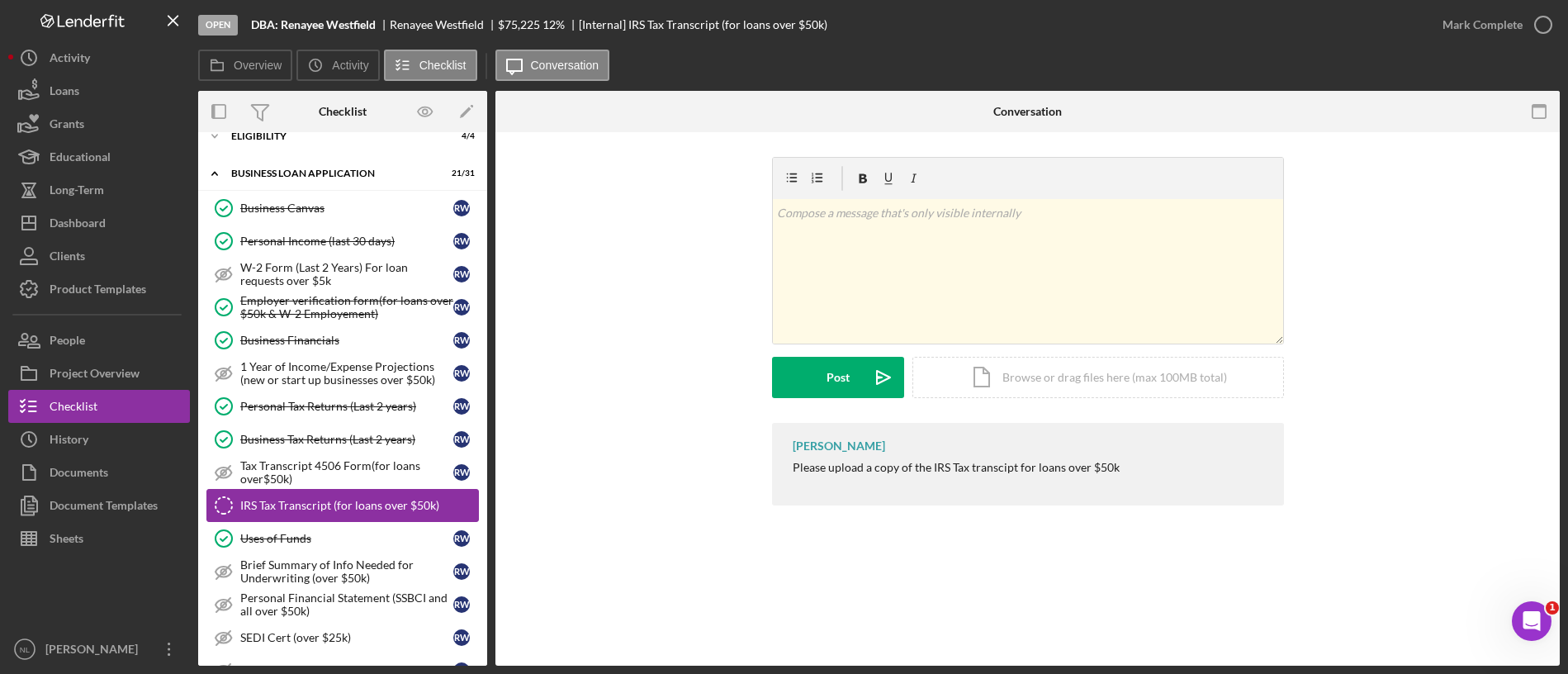
click at [393, 501] on div "IRS Tax Transcript (for loans over $50k)" at bounding box center [359, 506] width 238 height 14
click at [382, 541] on div "Uses of Funds" at bounding box center [347, 539] width 213 height 14
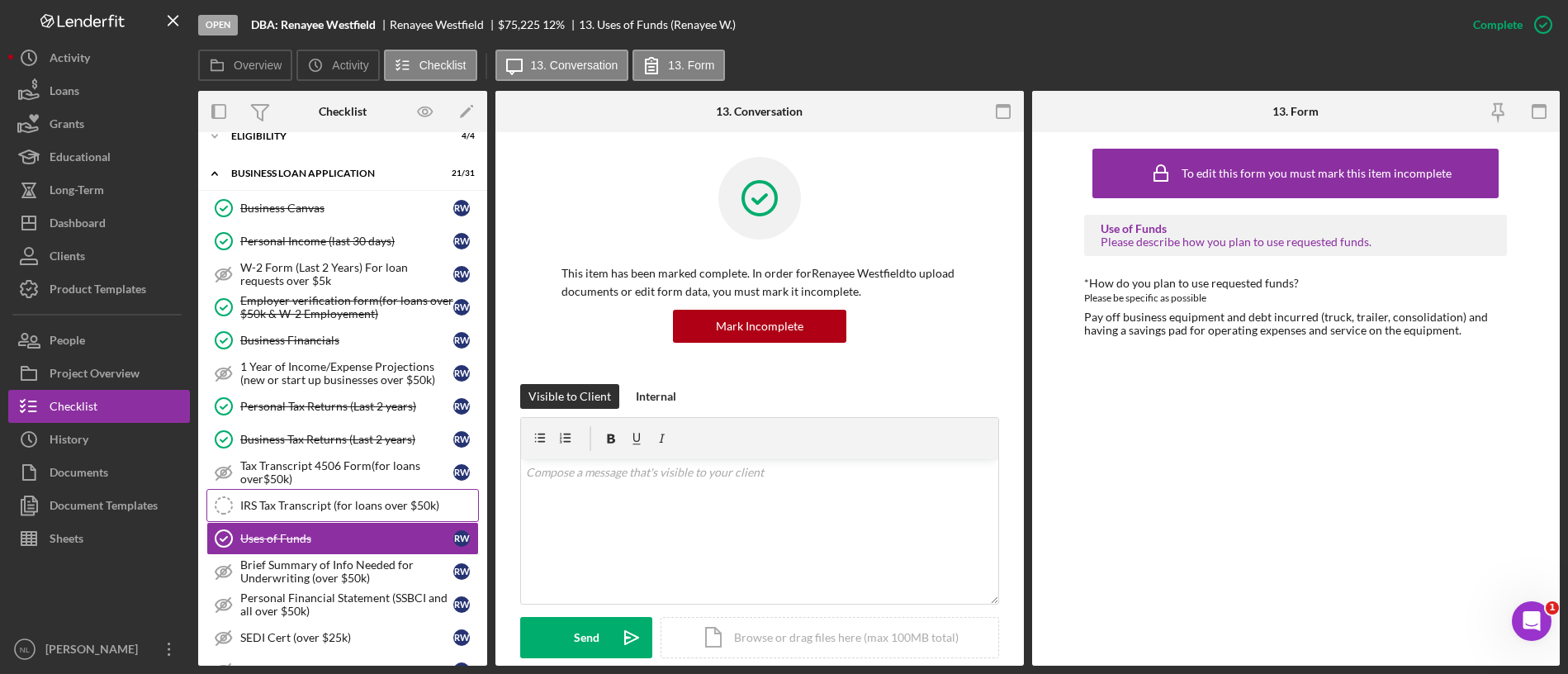
click at [373, 506] on div "IRS Tax Transcript (for loans over $50k)" at bounding box center [359, 506] width 238 height 14
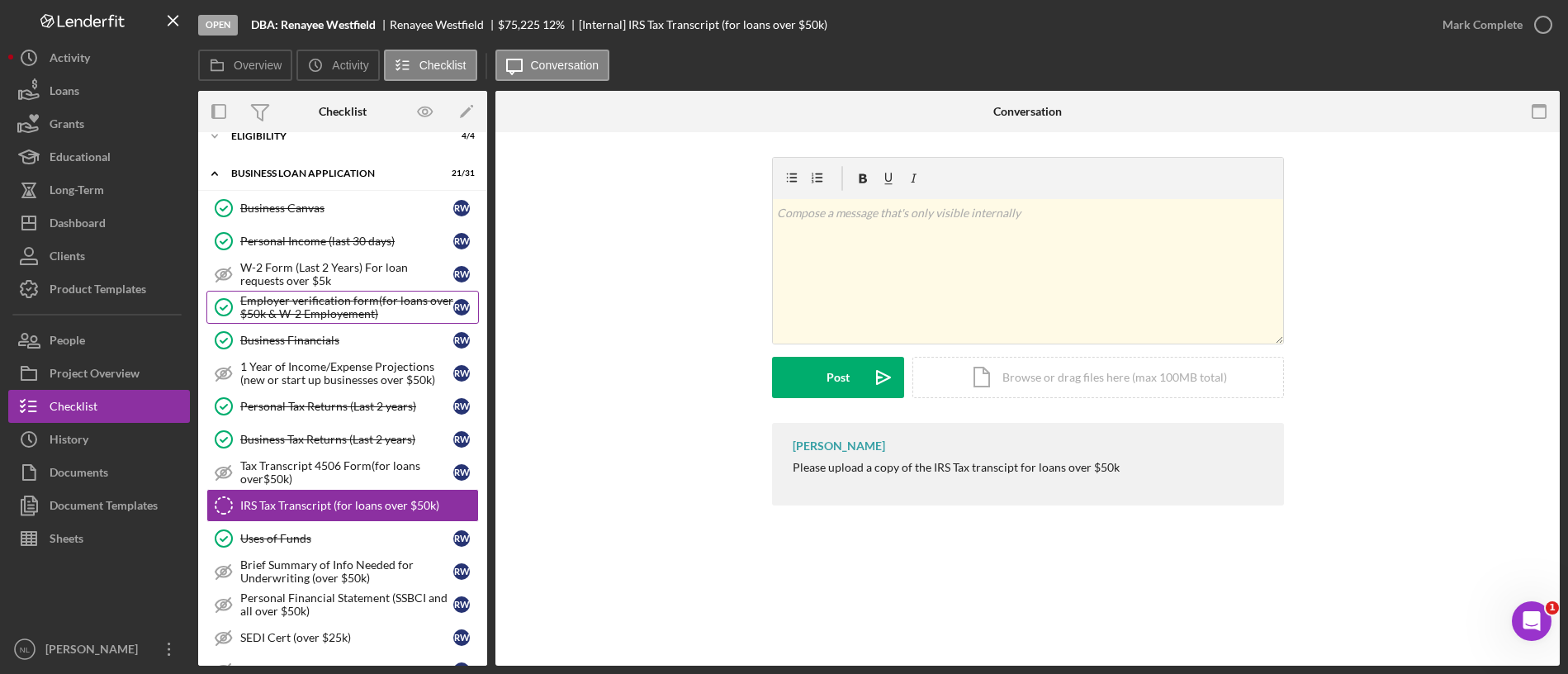
click at [388, 318] on div "Employer verification form(for loans over $50k & W-2 Employement)" at bounding box center [347, 307] width 213 height 26
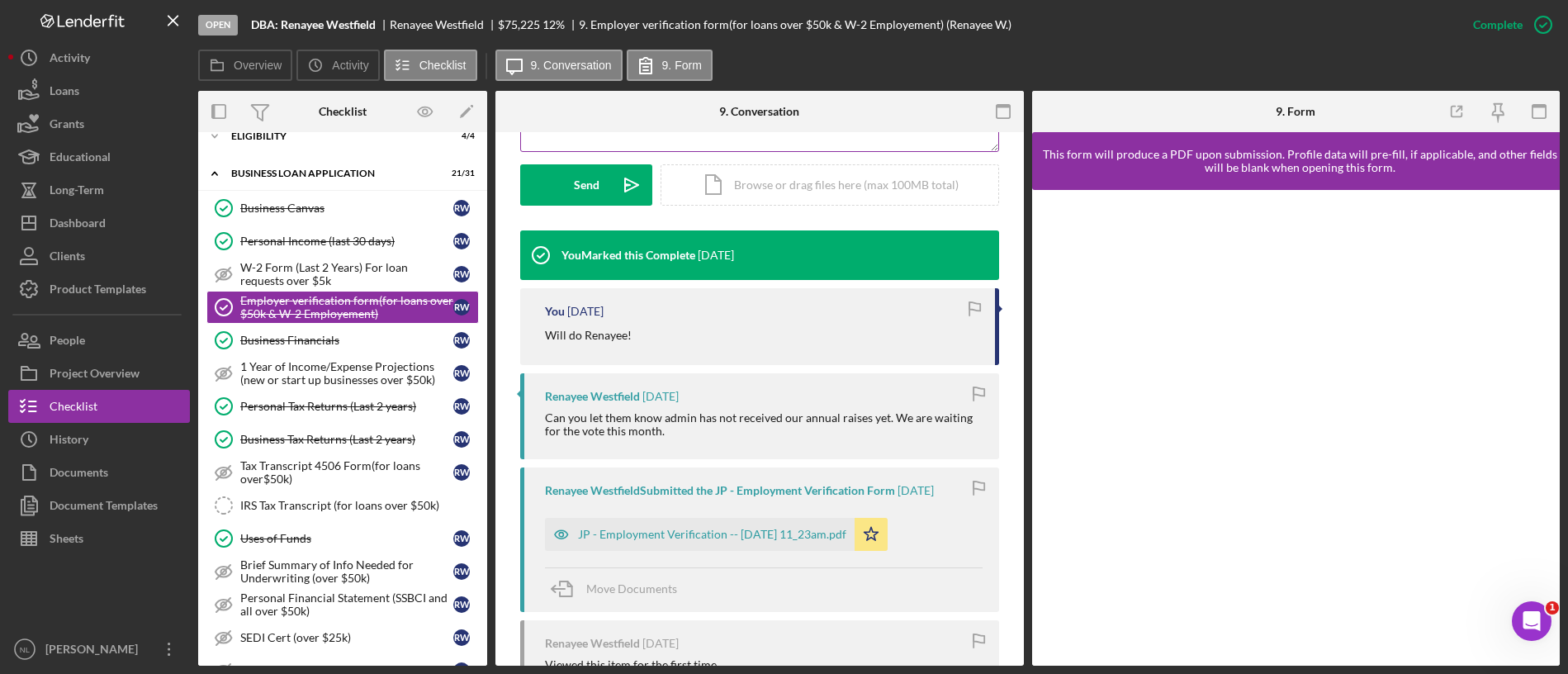
scroll to position [454, 0]
click at [738, 537] on div "JP - Employment Verification -- [DATE] 11_23am.pdf" at bounding box center [713, 534] width 268 height 14
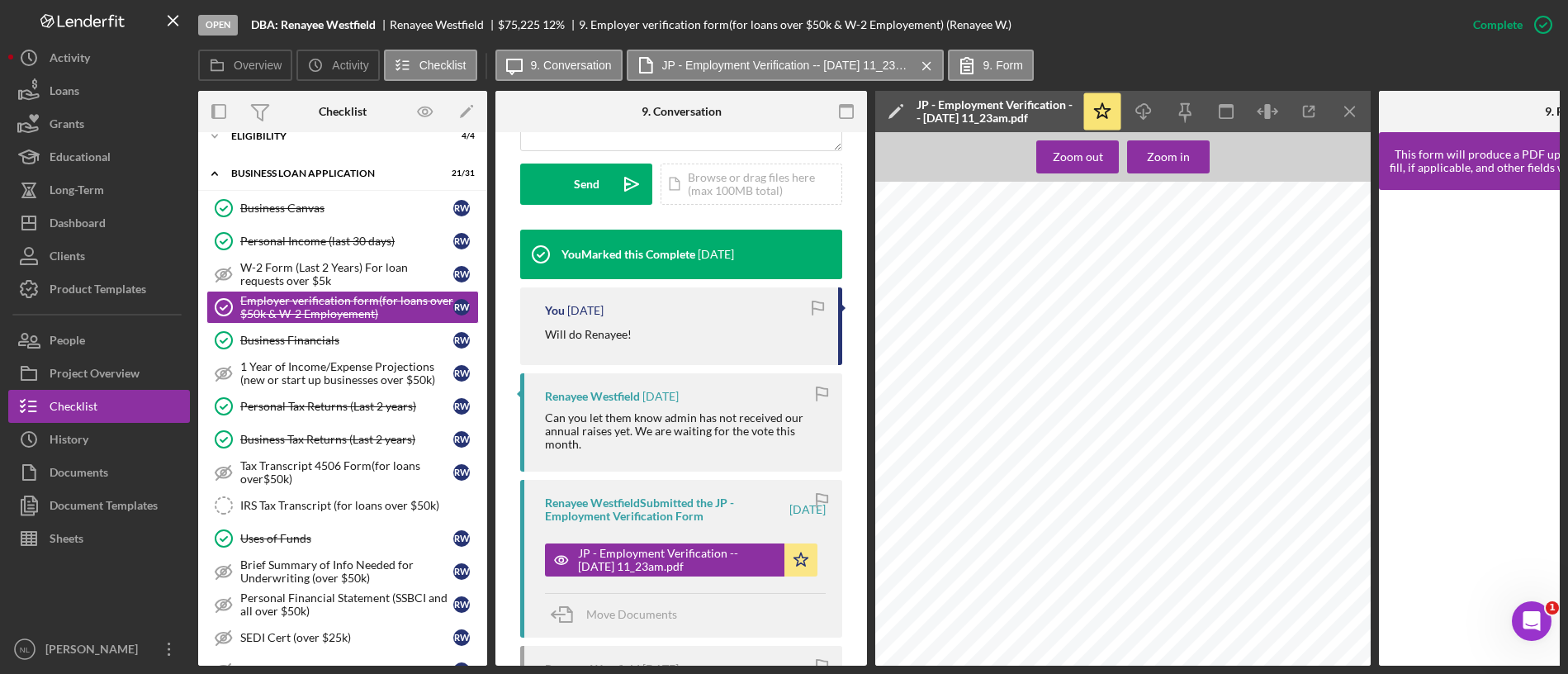
scroll to position [194, 0]
click at [1352, 99] on icon "Icon/Menu Close" at bounding box center [1351, 112] width 37 height 37
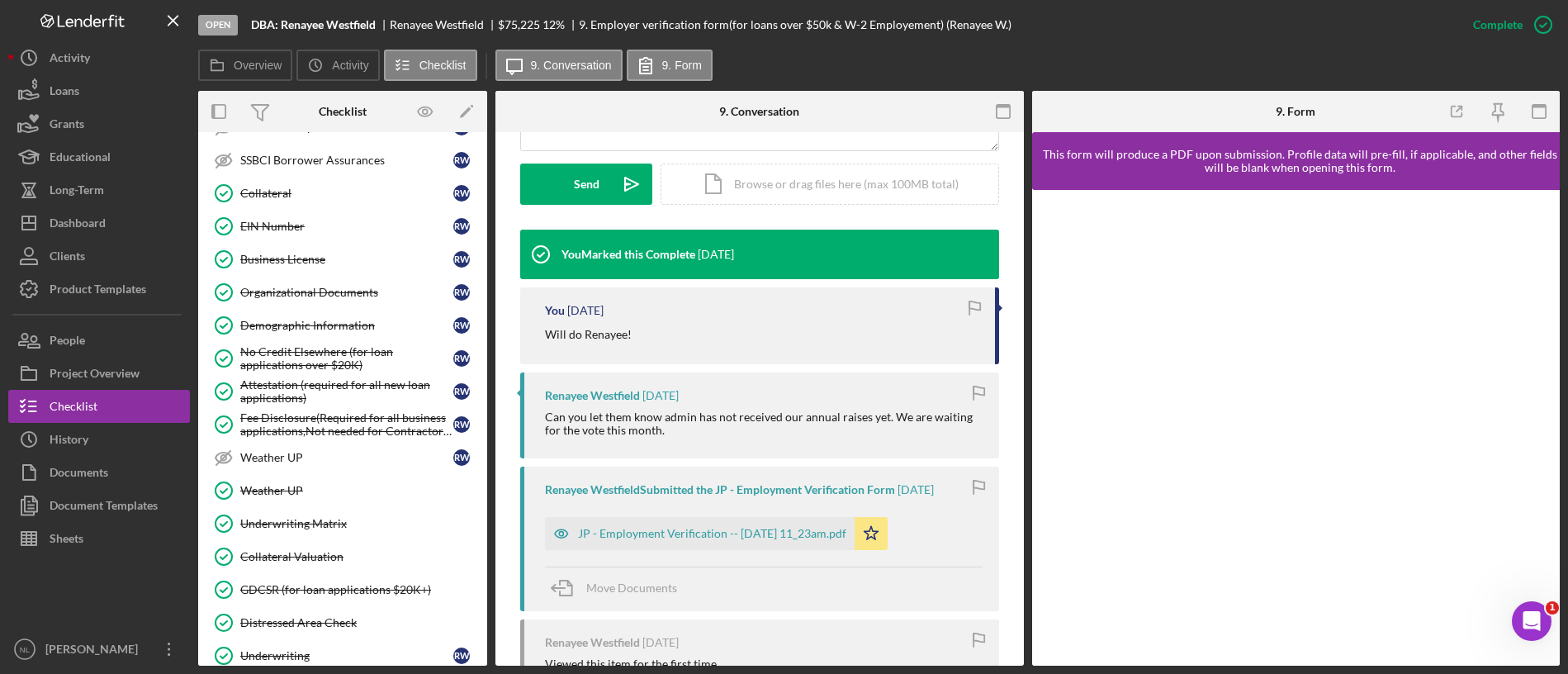
scroll to position [1046, 0]
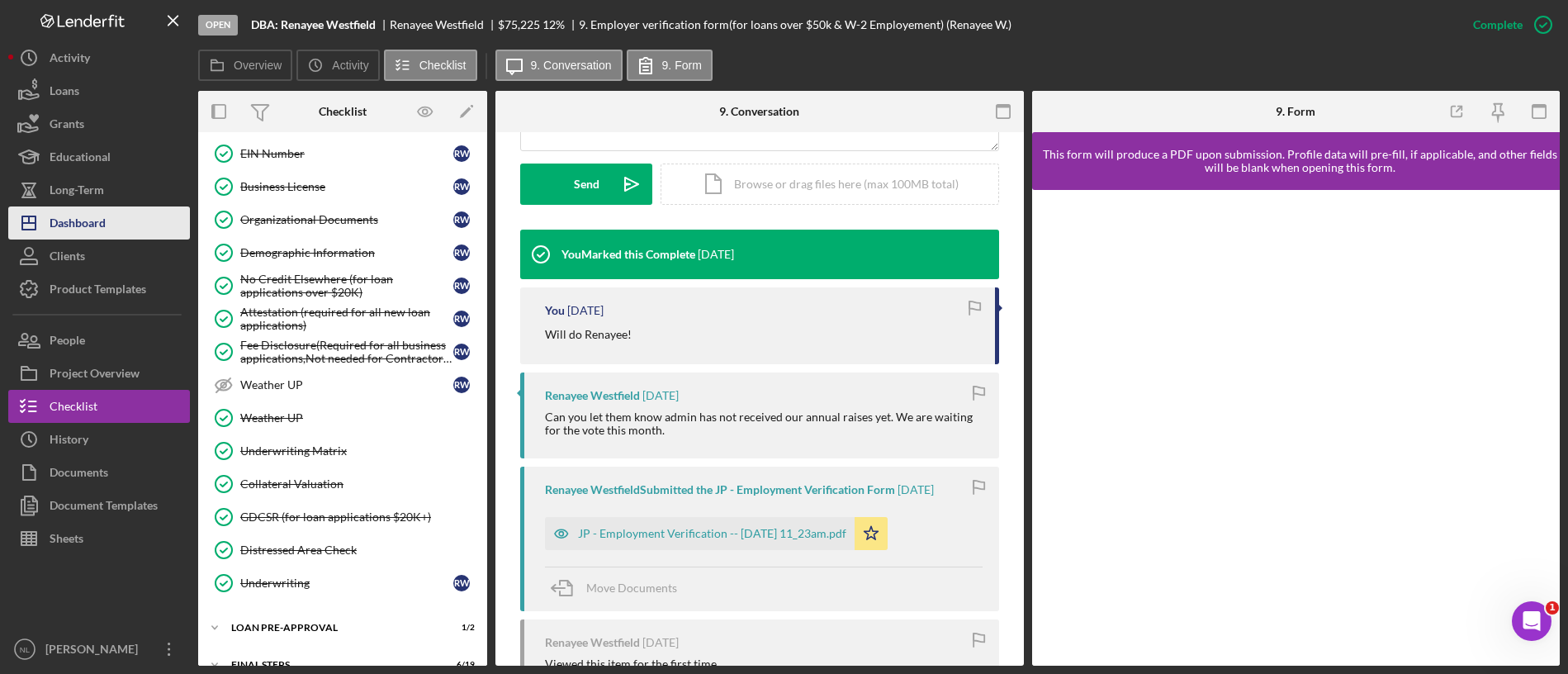
click at [112, 222] on button "Icon/Dashboard Dashboard" at bounding box center [99, 223] width 182 height 33
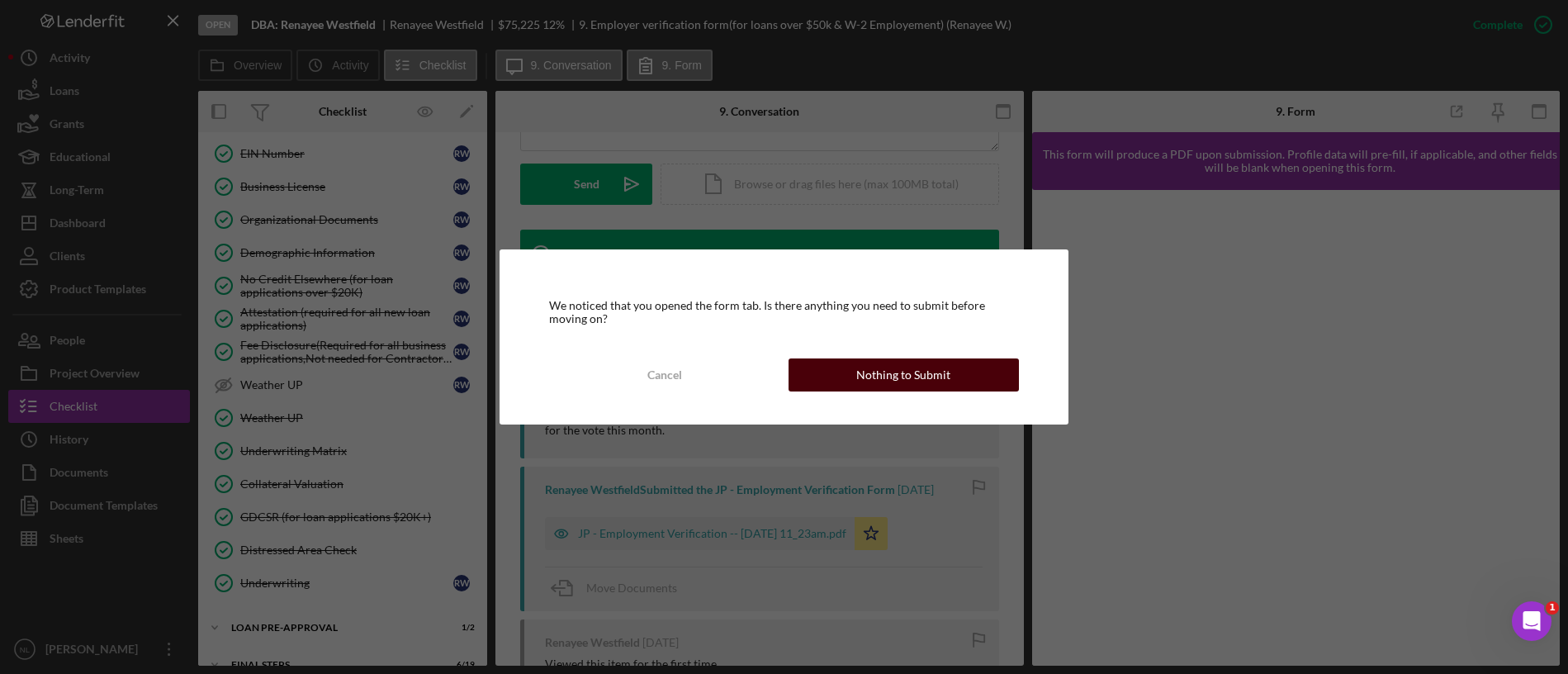
click at [809, 372] on button "Nothing to Submit" at bounding box center [905, 375] width 232 height 33
